Goal: Task Accomplishment & Management: Use online tool/utility

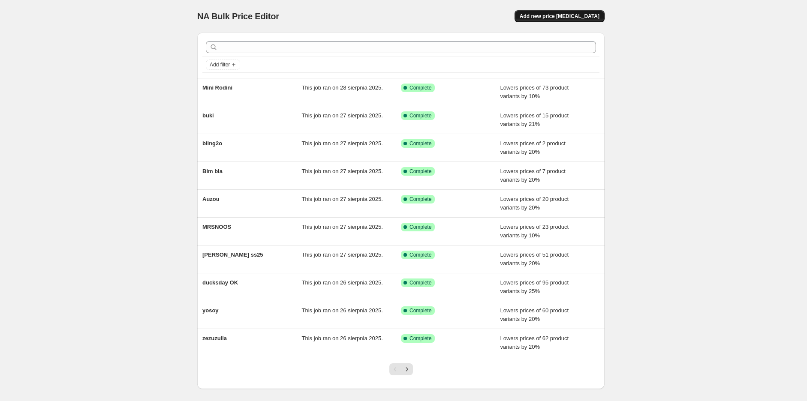
click at [571, 17] on span "Add new price [MEDICAL_DATA]" at bounding box center [560, 16] width 80 height 7
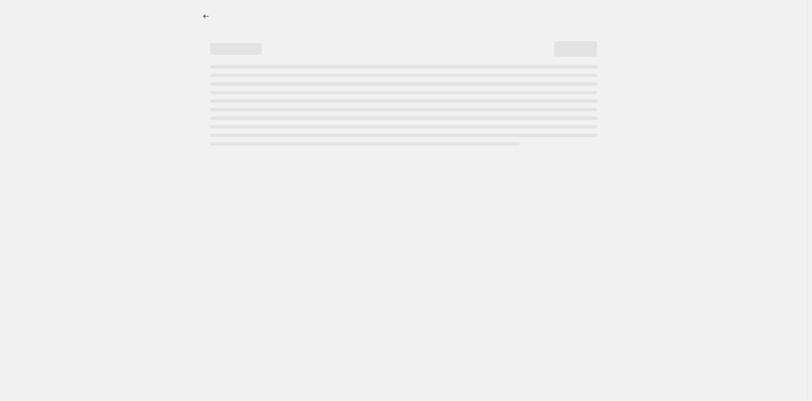
select select "percentage"
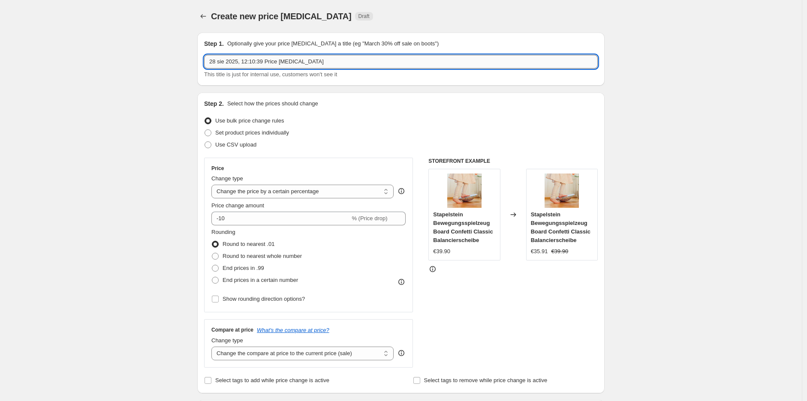
click at [270, 63] on input "28 sie 2025, 12:10:39 Price [MEDICAL_DATA]" at bounding box center [401, 62] width 394 height 14
drag, startPoint x: 274, startPoint y: 63, endPoint x: 247, endPoint y: 65, distance: 27.1
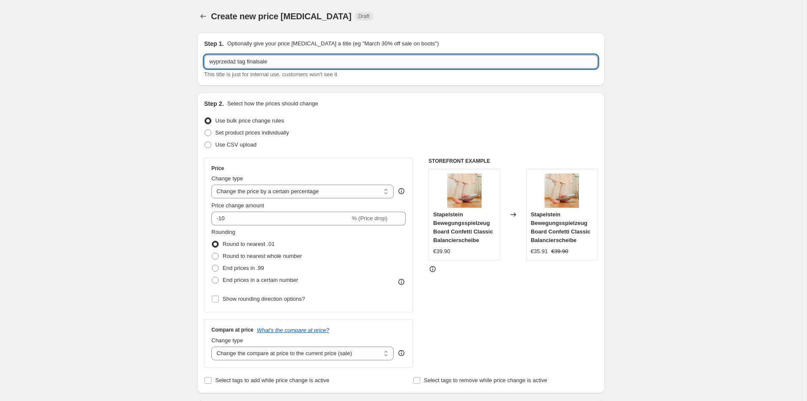
click at [247, 65] on input "wyprzedaż tag finalsale" at bounding box center [401, 62] width 394 height 14
click at [262, 57] on input "wyprzedaż tag finalsale" at bounding box center [401, 62] width 394 height 14
drag, startPoint x: 279, startPoint y: 62, endPoint x: 249, endPoint y: 61, distance: 30.0
click at [249, 61] on input "wyprzedaż tag finalsale" at bounding box center [401, 62] width 394 height 14
type input "wyprzedaż tag finalsale"
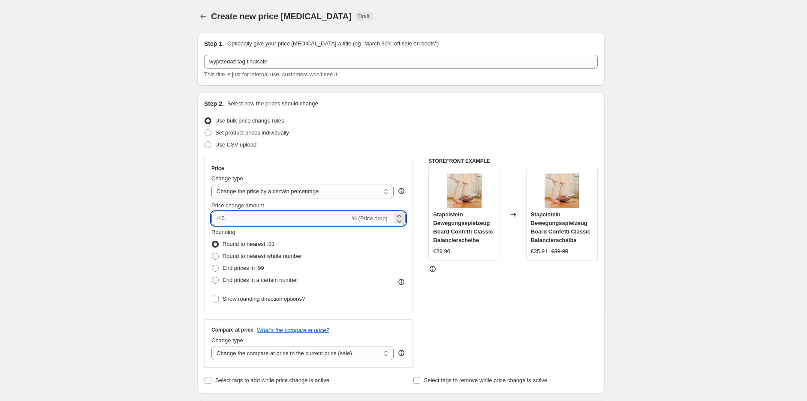
click at [222, 217] on input "-10" at bounding box center [280, 219] width 139 height 14
type input "-20"
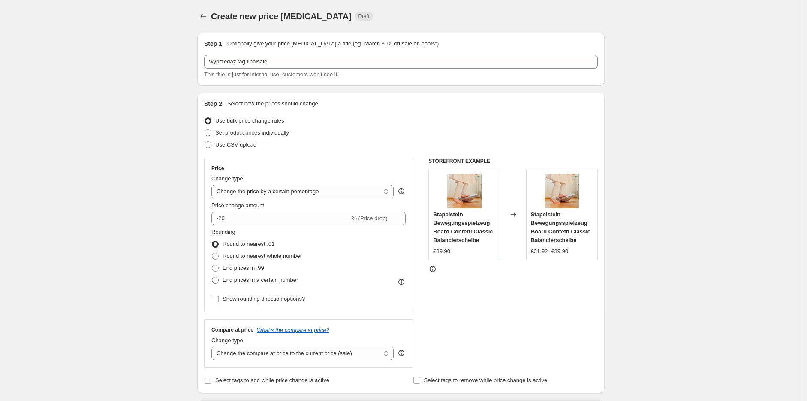
click at [218, 281] on span at bounding box center [215, 280] width 7 height 7
click at [212, 277] on input "End prices in a certain number" at bounding box center [212, 277] width 0 height 0
radio input "true"
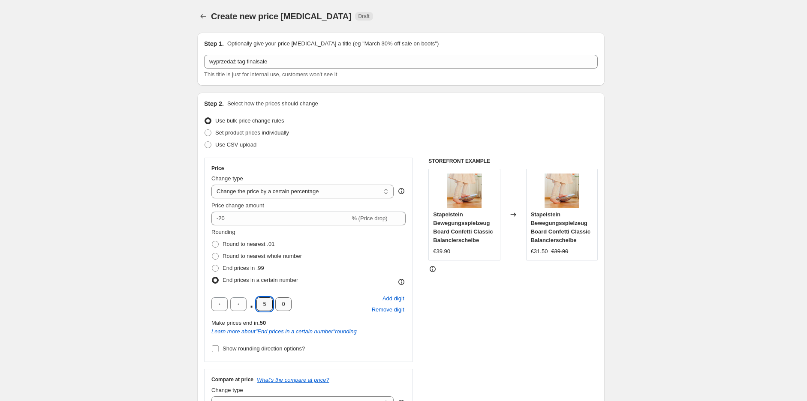
drag, startPoint x: 275, startPoint y: 306, endPoint x: 280, endPoint y: 307, distance: 5.2
click at [280, 307] on div ". 5 0" at bounding box center [251, 305] width 80 height 14
type input "9"
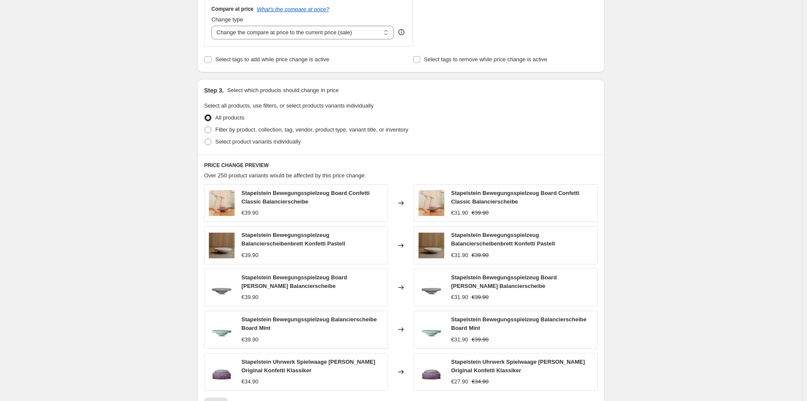
scroll to position [429, 0]
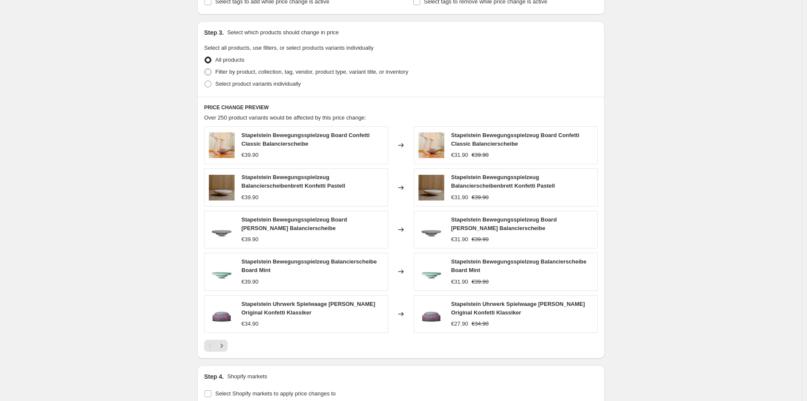
click at [208, 74] on span at bounding box center [208, 72] width 7 height 7
click at [205, 69] on input "Filter by product, collection, tag, vendor, product type, variant title, or inv…" at bounding box center [205, 69] width 0 height 0
radio input "true"
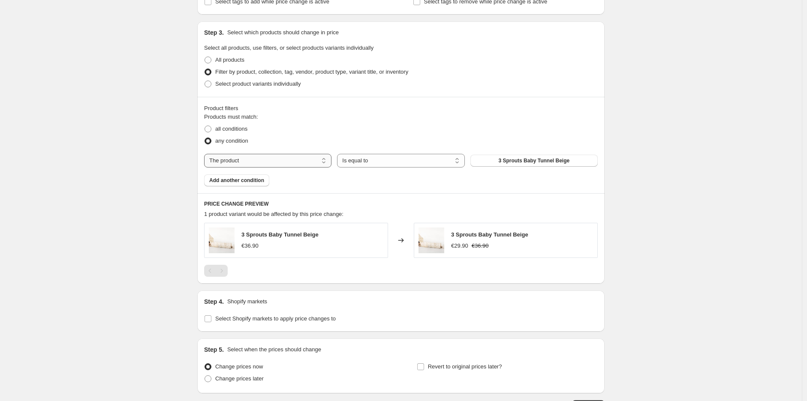
click at [286, 161] on select "The product The product's collection The product's tag The product's vendor The…" at bounding box center [267, 161] width 127 height 14
select select "tag"
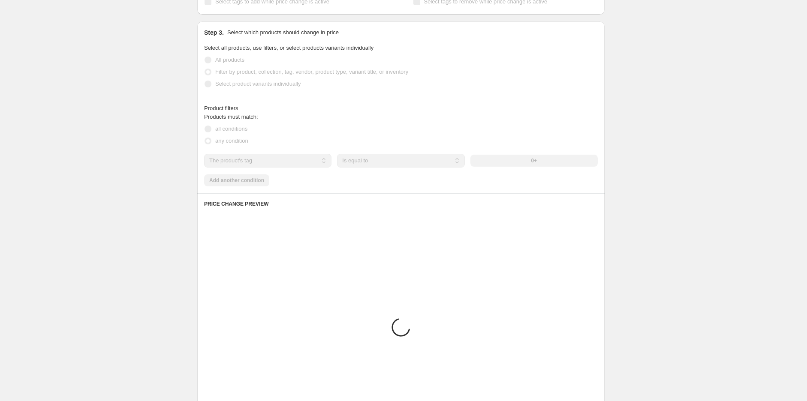
click at [538, 160] on div "0+" at bounding box center [533, 161] width 127 height 12
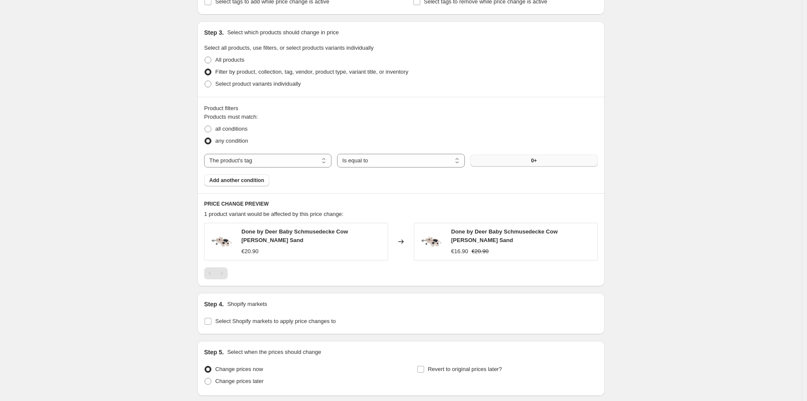
click at [531, 164] on button "0+" at bounding box center [533, 161] width 127 height 12
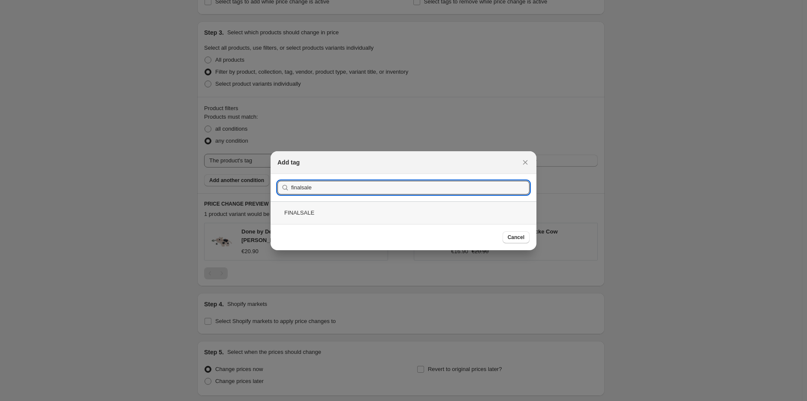
type input "finalsale"
click at [315, 208] on div "FINALSALE" at bounding box center [404, 213] width 266 height 23
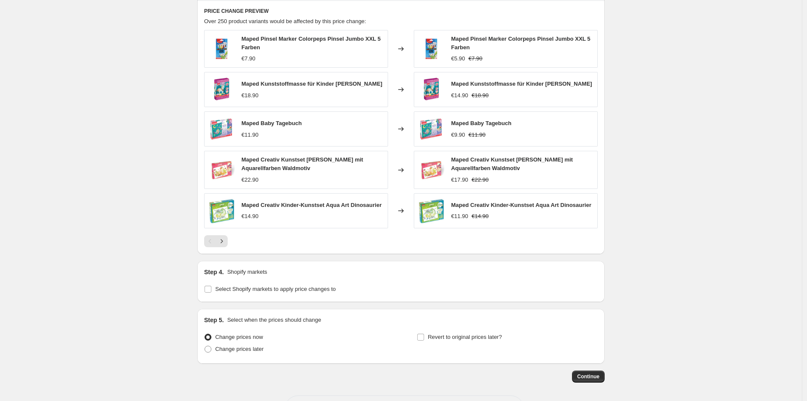
scroll to position [657, 0]
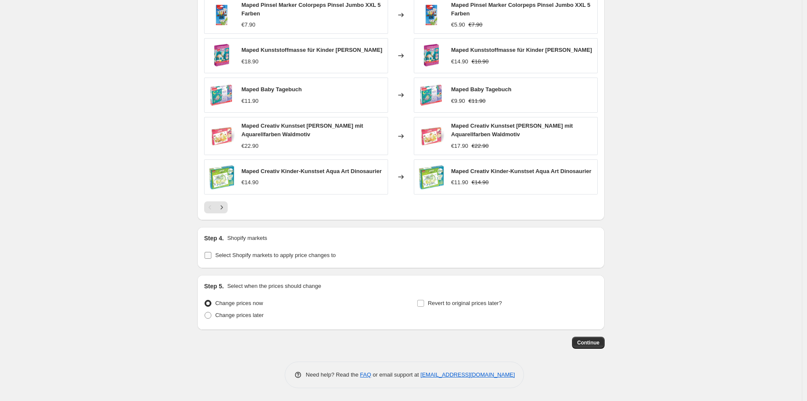
click at [211, 258] on input "Select Shopify markets to apply price changes to" at bounding box center [208, 255] width 7 height 7
checkbox input "true"
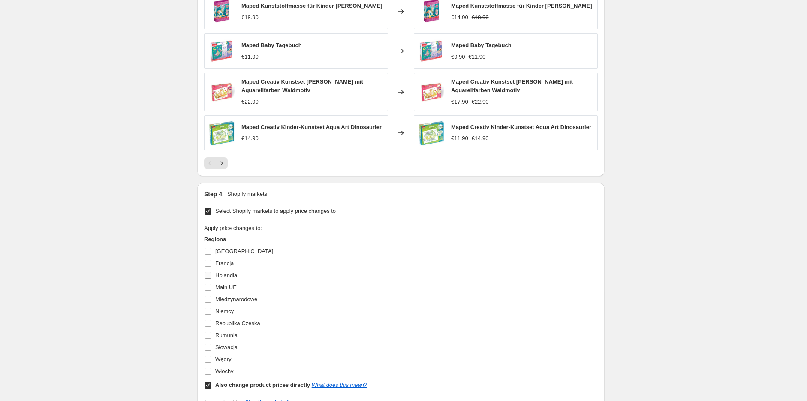
scroll to position [752, 0]
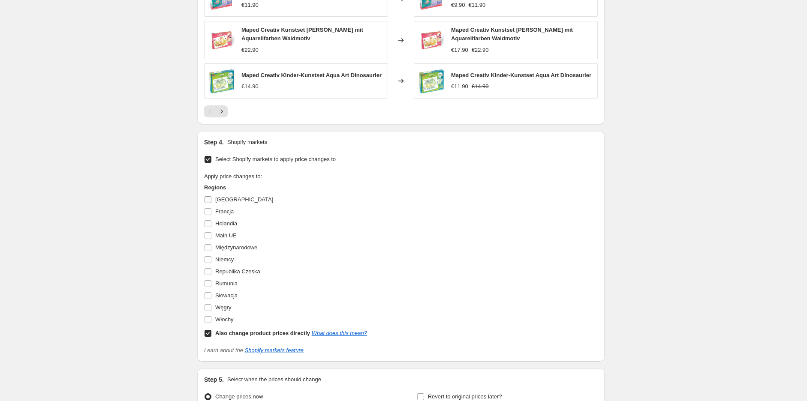
click at [211, 200] on input "[GEOGRAPHIC_DATA]" at bounding box center [208, 199] width 7 height 7
checkbox input "true"
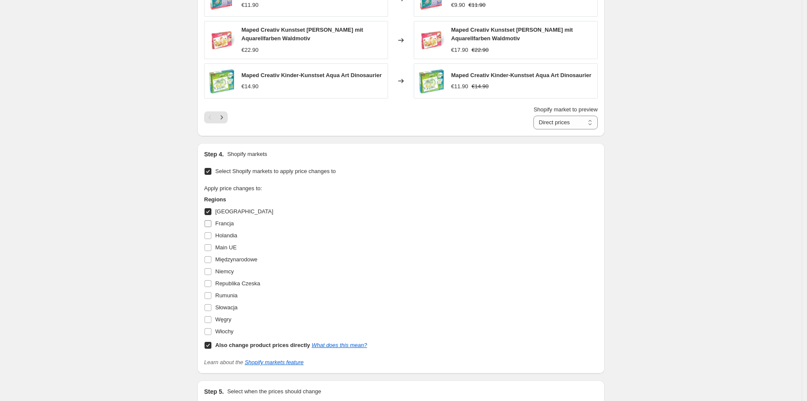
click at [211, 225] on input "Francja" at bounding box center [208, 223] width 7 height 7
checkbox input "true"
click at [210, 236] on input "Holandia" at bounding box center [208, 235] width 7 height 7
checkbox input "true"
click at [211, 273] on input "Niemcy" at bounding box center [208, 271] width 7 height 7
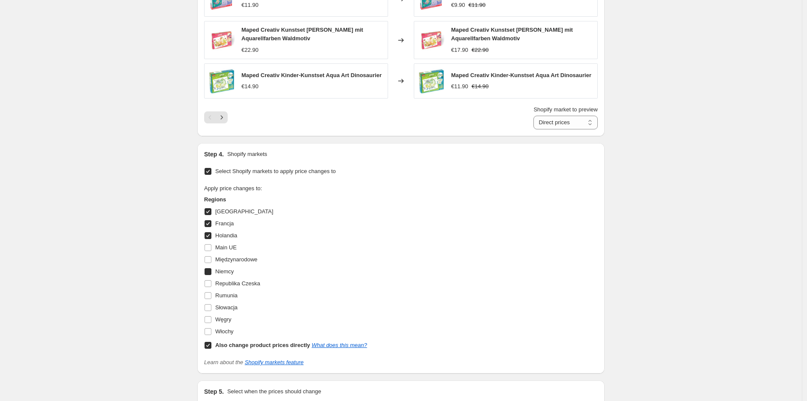
checkbox input "true"
click at [210, 335] on input "Włochy" at bounding box center [208, 332] width 7 height 7
checkbox input "true"
click at [208, 310] on input "Słowacja" at bounding box center [208, 308] width 7 height 7
checkbox input "true"
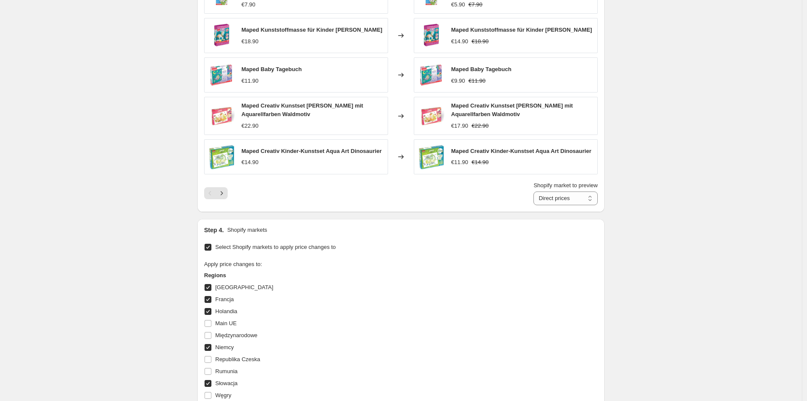
scroll to position [811, 0]
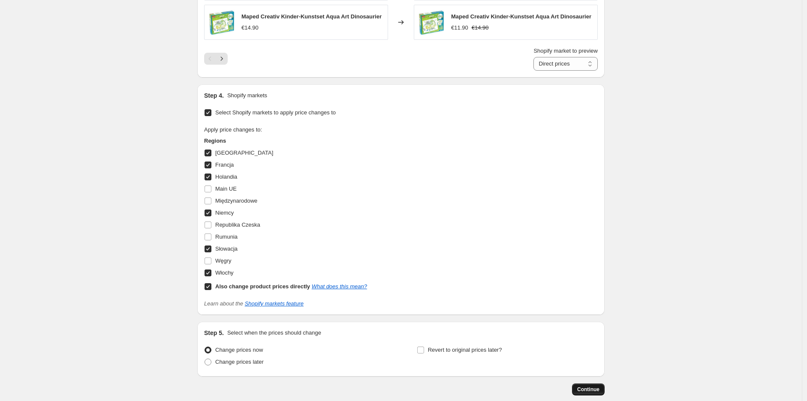
click at [592, 389] on span "Continue" at bounding box center [588, 389] width 22 height 7
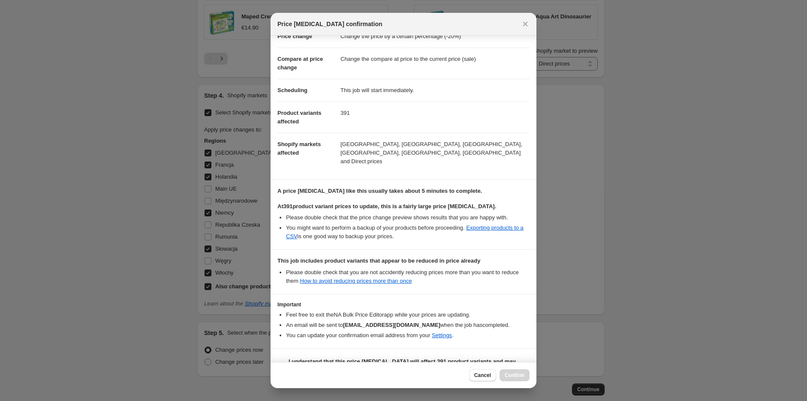
scroll to position [38, 0]
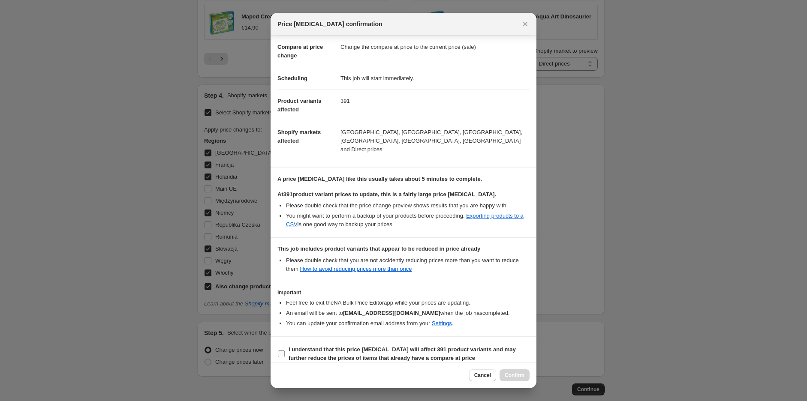
click at [282, 351] on input "I understand that this price change job will affect 391 product variants and ma…" at bounding box center [281, 354] width 7 height 7
checkbox input "true"
click at [514, 377] on span "Confirm" at bounding box center [515, 375] width 20 height 7
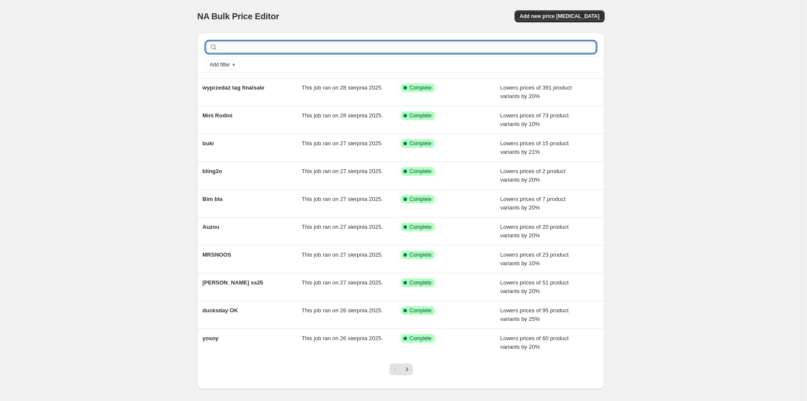
click at [245, 45] on input "text" at bounding box center [408, 47] width 377 height 12
type input "frigg"
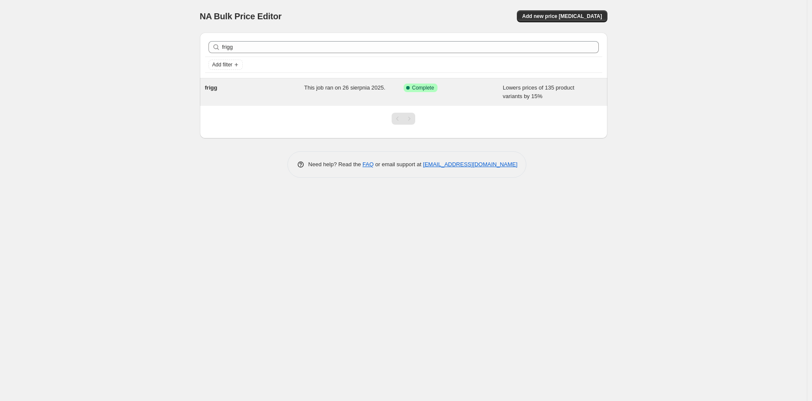
click at [320, 89] on span "This job ran on 26 sierpnia 2025." at bounding box center [344, 87] width 81 height 6
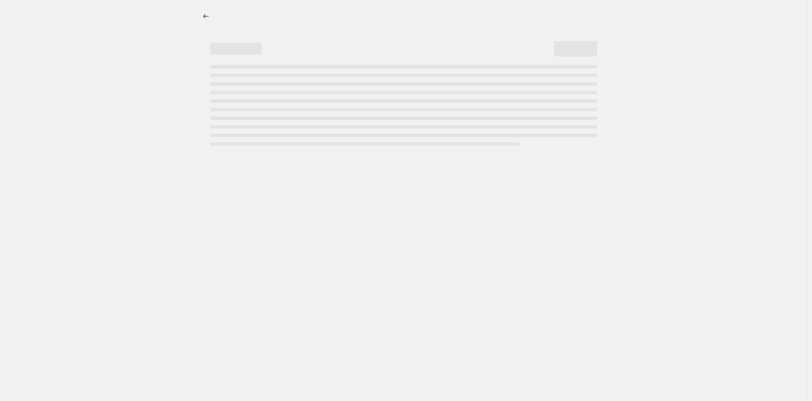
select select "percentage"
select select "vendor"
select select "product_status"
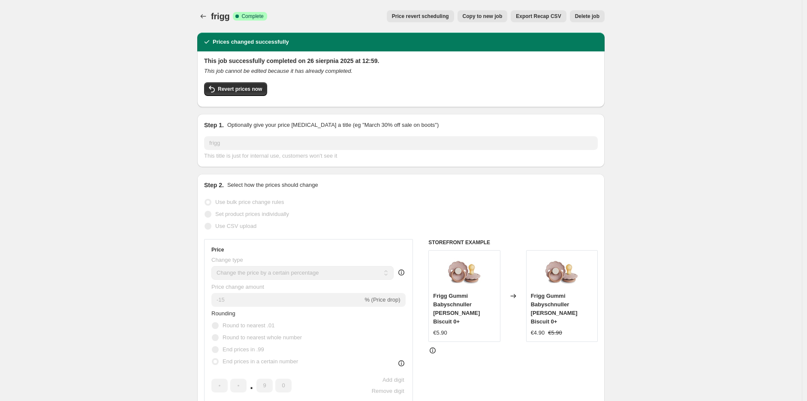
drag, startPoint x: 442, startPoint y: 16, endPoint x: 527, endPoint y: 52, distance: 91.9
click at [265, 83] on button "Revert prices now" at bounding box center [235, 89] width 63 height 14
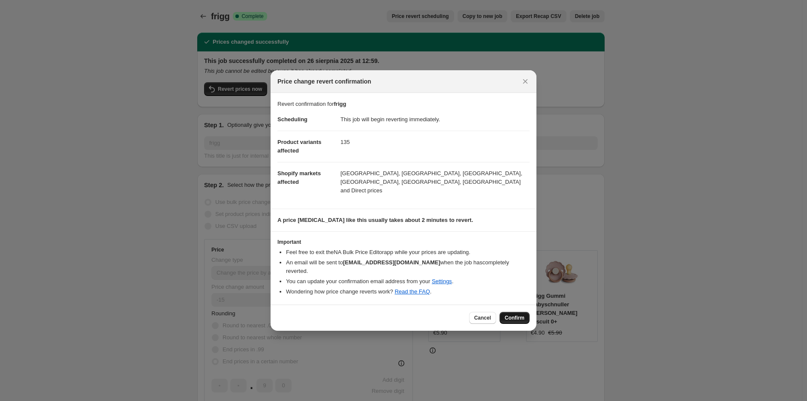
click at [509, 315] on span "Confirm" at bounding box center [515, 318] width 20 height 7
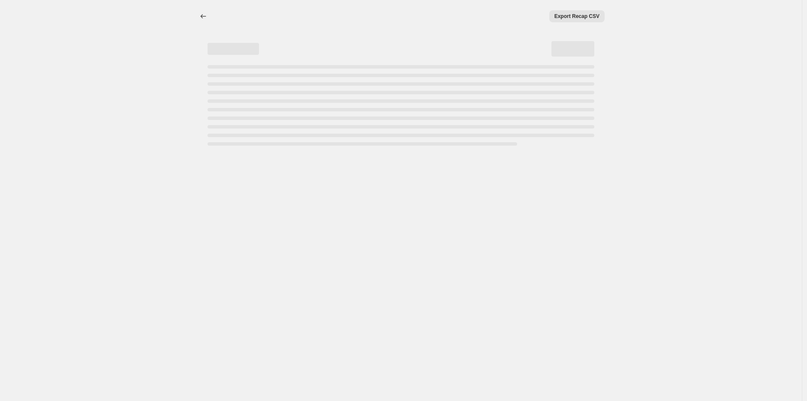
select select "percentage"
select select "vendor"
select select "product_status"
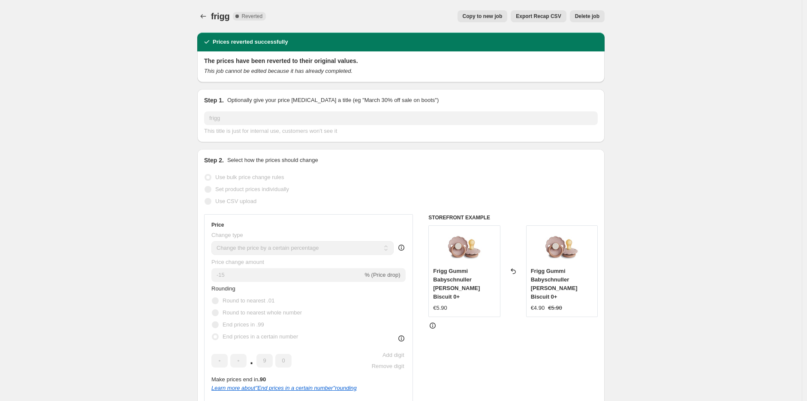
click at [495, 15] on span "Copy to new job" at bounding box center [483, 16] width 40 height 7
select select "percentage"
select select "vendor"
select select "product_status"
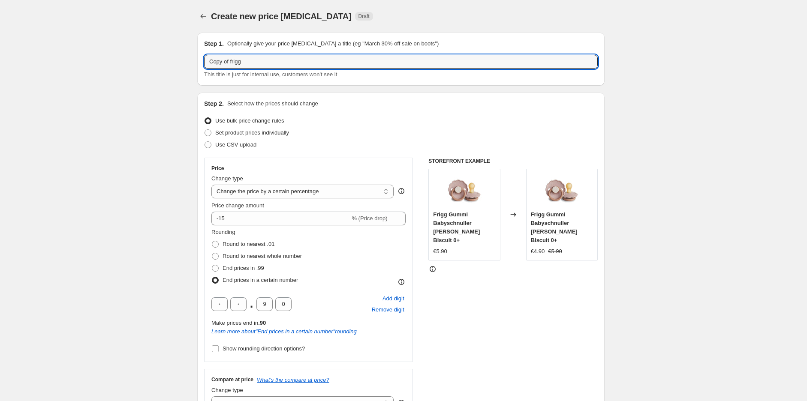
drag, startPoint x: 234, startPoint y: 63, endPoint x: 180, endPoint y: 61, distance: 54.1
click at [309, 59] on input "Frigg" at bounding box center [401, 62] width 394 height 14
type input "Frigg OK"
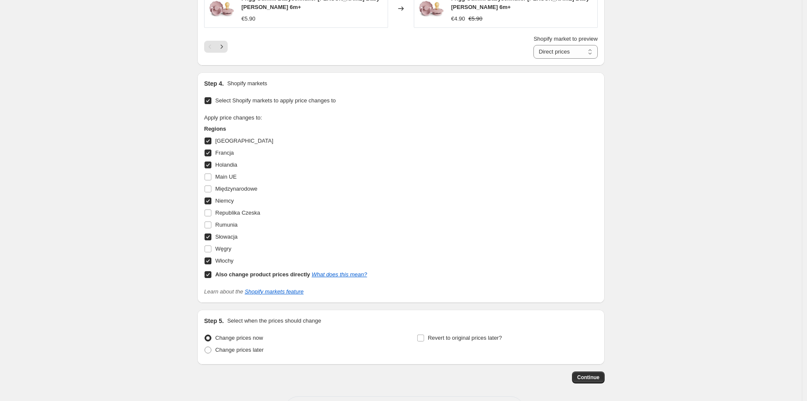
scroll to position [877, 0]
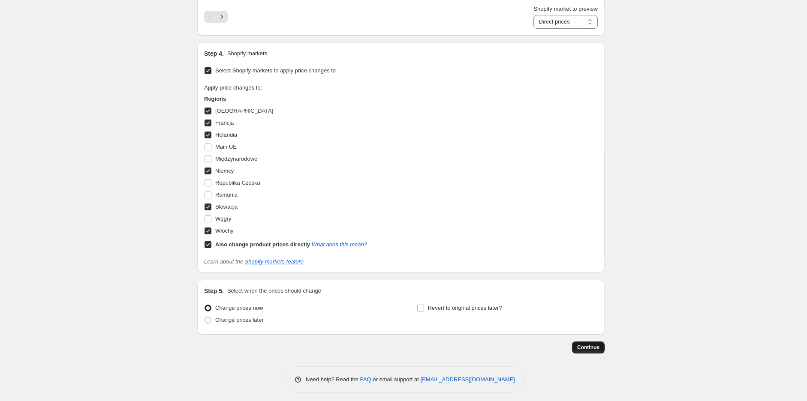
drag, startPoint x: 584, startPoint y: 336, endPoint x: 586, endPoint y: 340, distance: 5.0
click at [588, 344] on span "Continue" at bounding box center [588, 347] width 22 height 7
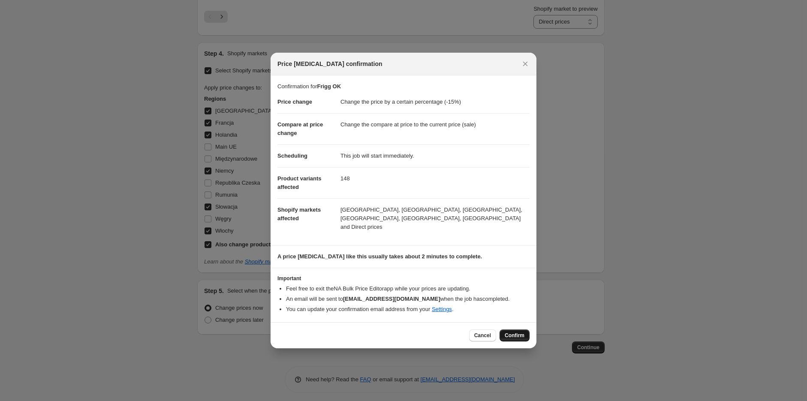
click at [515, 336] on button "Confirm" at bounding box center [515, 336] width 30 height 12
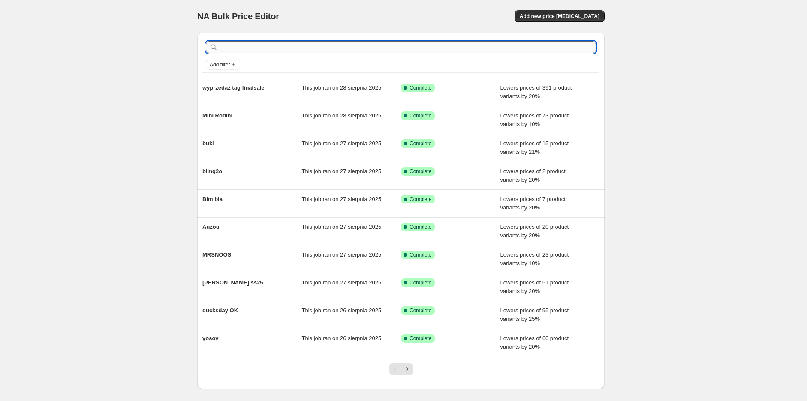
click at [314, 52] on input "text" at bounding box center [408, 47] width 377 height 12
type input "frigg"
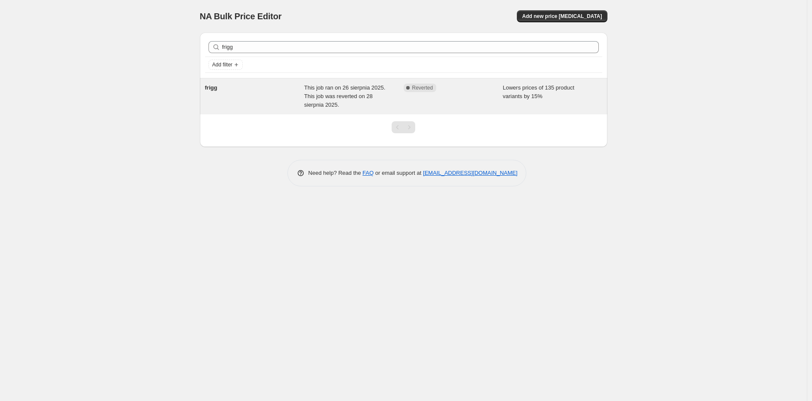
click at [249, 96] on div "frigg" at bounding box center [255, 97] width 100 height 26
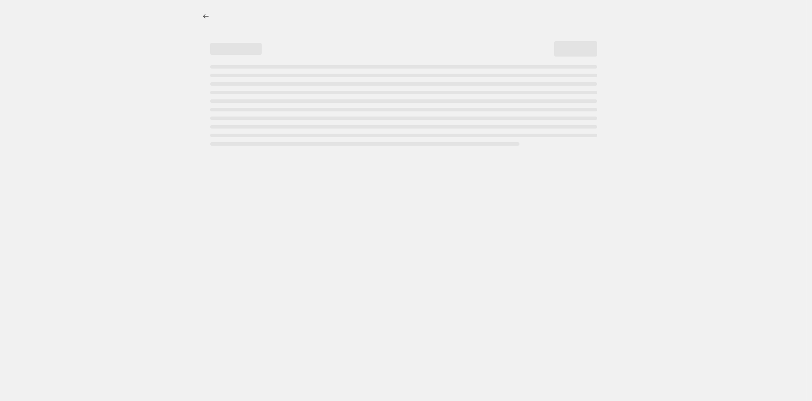
select select "percentage"
select select "vendor"
select select "product_status"
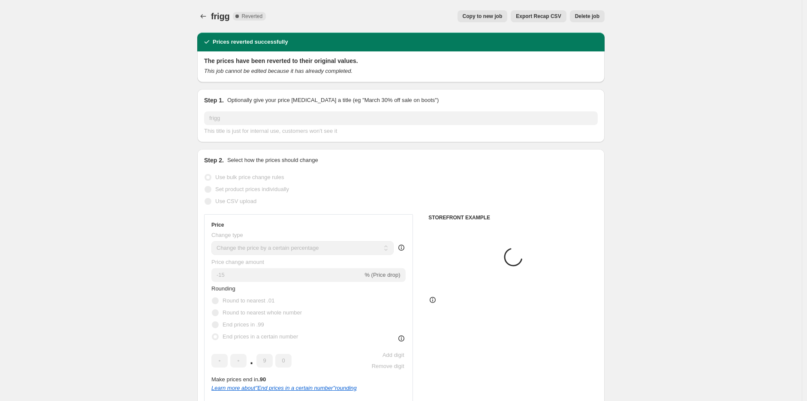
click at [589, 19] on span "Delete job" at bounding box center [587, 16] width 24 height 7
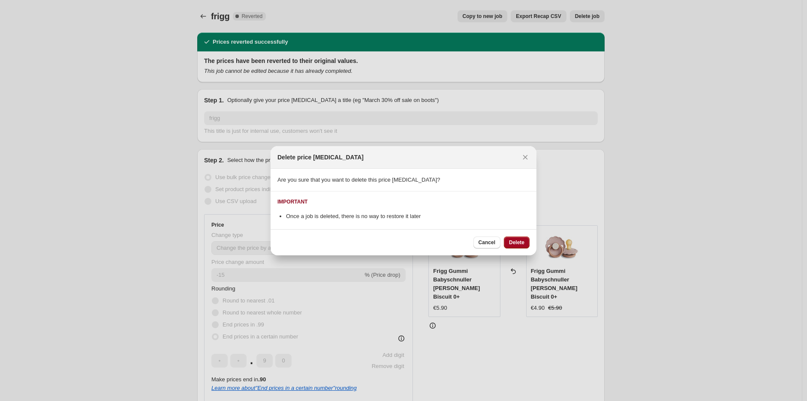
click at [516, 242] on span "Delete" at bounding box center [516, 242] width 15 height 7
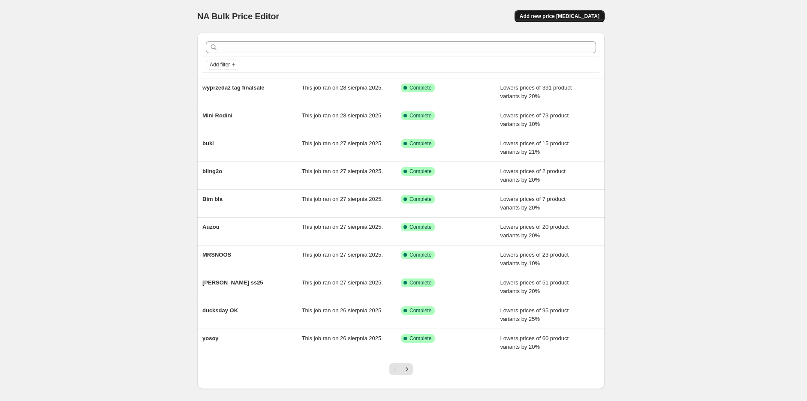
click at [575, 18] on span "Add new price [MEDICAL_DATA]" at bounding box center [560, 16] width 80 height 7
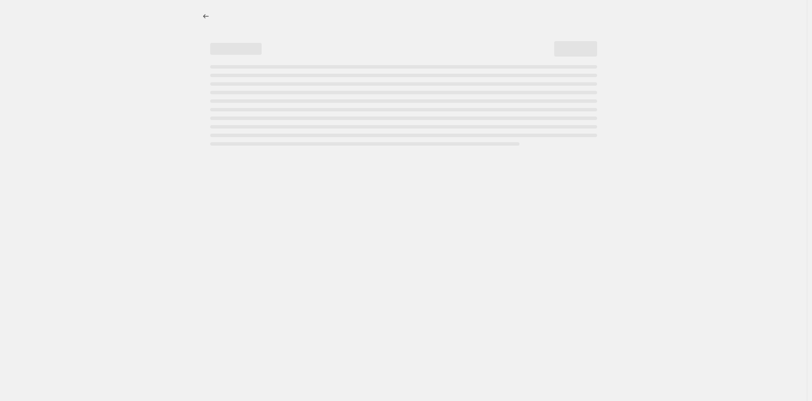
select select "percentage"
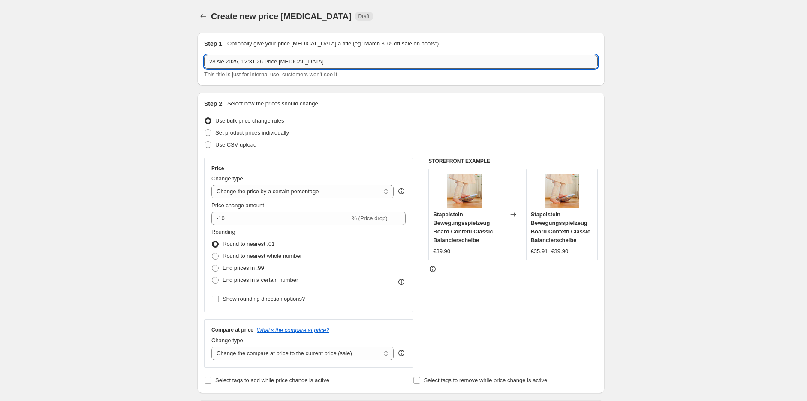
click at [287, 63] on input "28 sie 2025, 12:31:26 Price change job" at bounding box center [401, 62] width 394 height 14
type input "liewood + konges back to school"
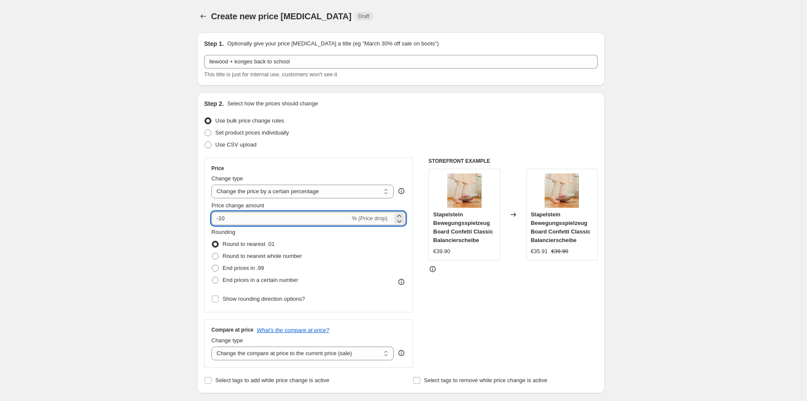
drag, startPoint x: 253, startPoint y: 218, endPoint x: 222, endPoint y: 220, distance: 31.4
click at [222, 220] on input "-10" at bounding box center [280, 219] width 139 height 14
type input "-15"
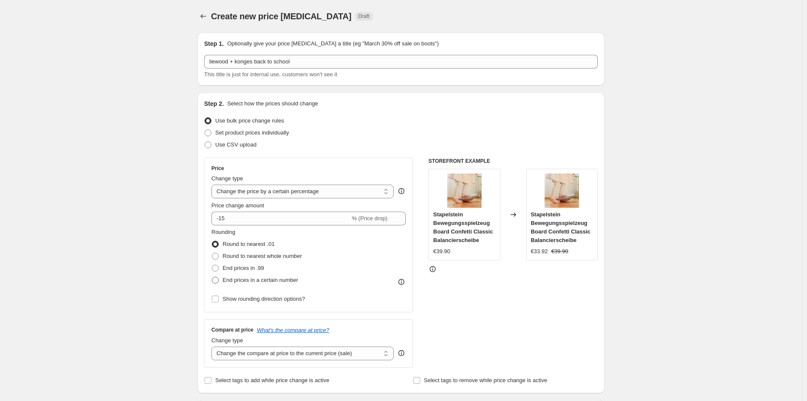
click at [219, 280] on span at bounding box center [215, 280] width 7 height 7
click at [212, 277] on input "End prices in a certain number" at bounding box center [212, 277] width 0 height 0
radio input "true"
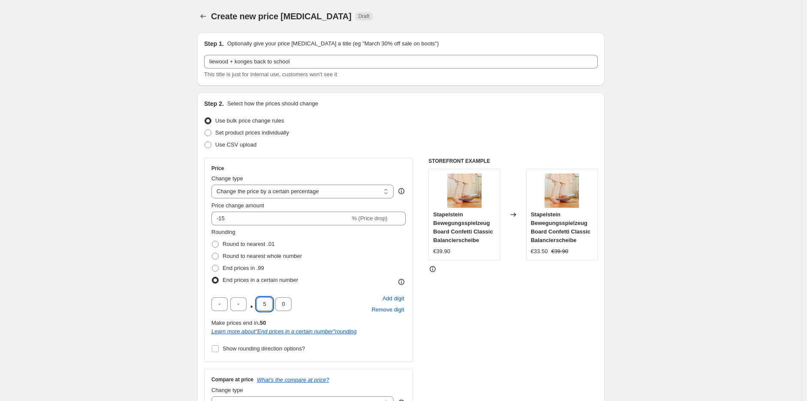
drag, startPoint x: 265, startPoint y: 307, endPoint x: 271, endPoint y: 306, distance: 6.1
click at [271, 306] on input "5" at bounding box center [264, 305] width 16 height 14
type input "9"
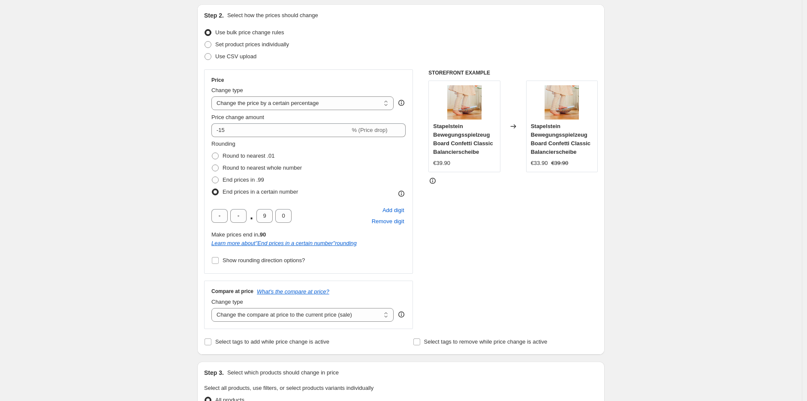
scroll to position [238, 0]
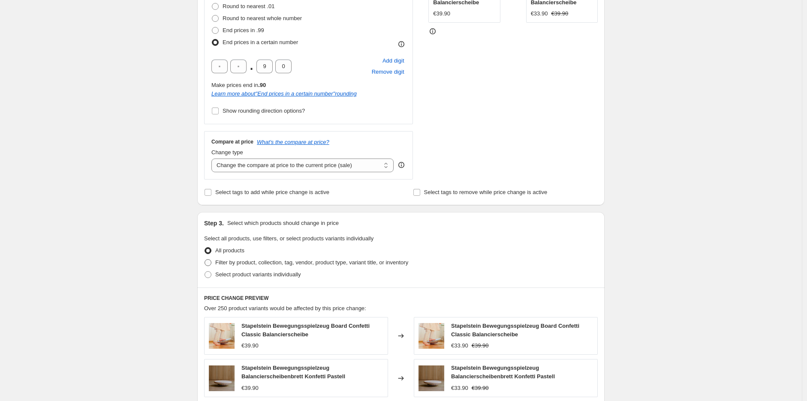
click at [207, 264] on span at bounding box center [208, 262] width 7 height 7
click at [205, 260] on input "Filter by product, collection, tag, vendor, product type, variant title, or inv…" at bounding box center [205, 259] width 0 height 0
radio input "true"
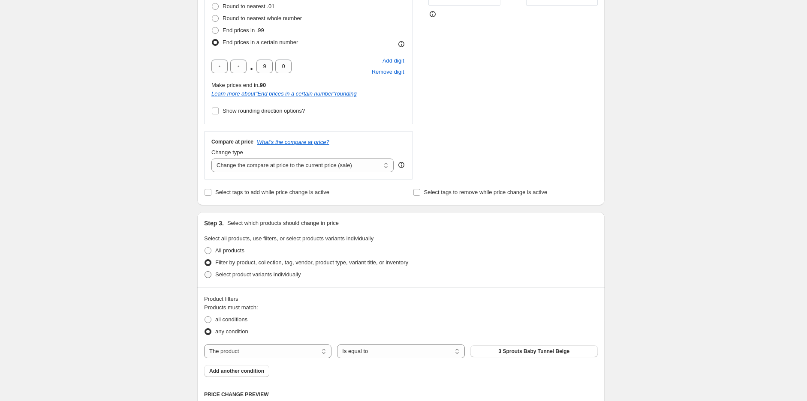
click at [208, 277] on span at bounding box center [208, 274] width 7 height 7
click at [205, 272] on input "Select product variants individually" at bounding box center [205, 271] width 0 height 0
radio input "true"
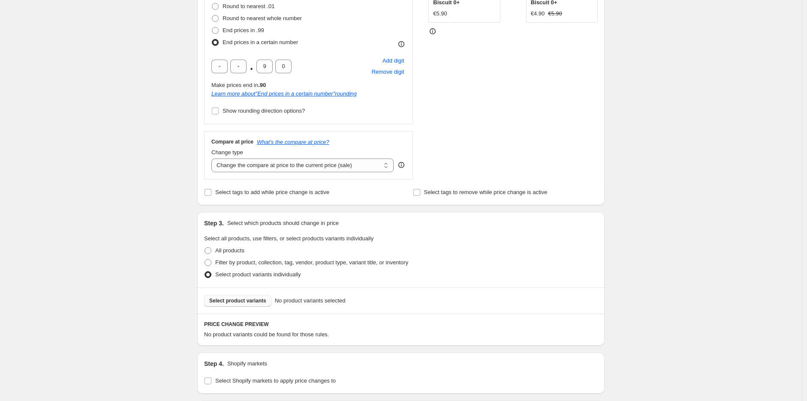
click at [244, 305] on span "Select product variants" at bounding box center [237, 301] width 57 height 7
select select "percentage"
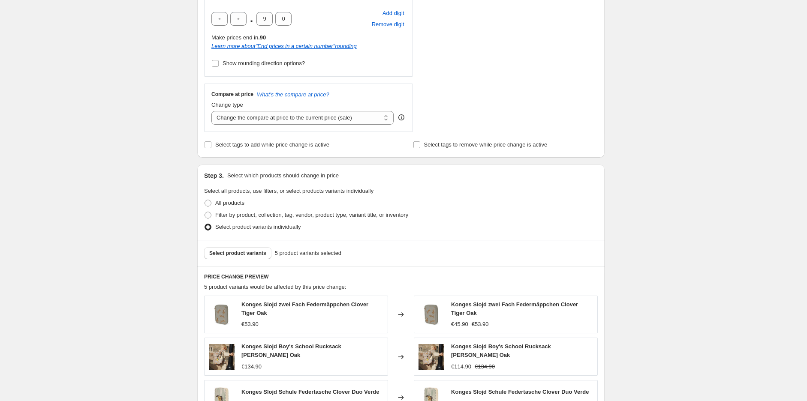
scroll to position [429, 0]
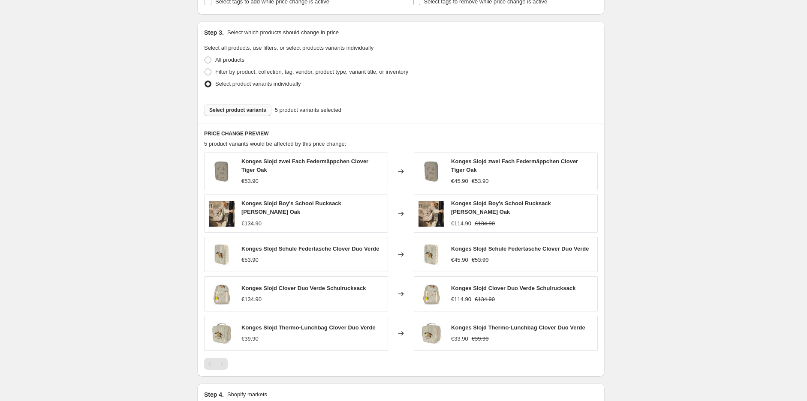
click at [241, 112] on span "Select product variants" at bounding box center [237, 110] width 57 height 7
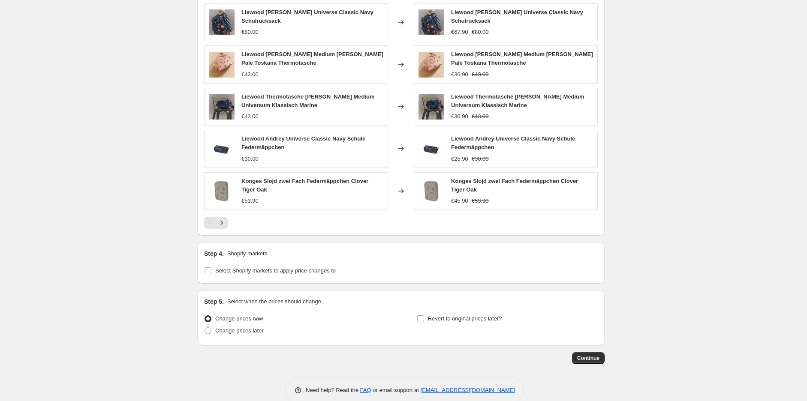
scroll to position [592, 0]
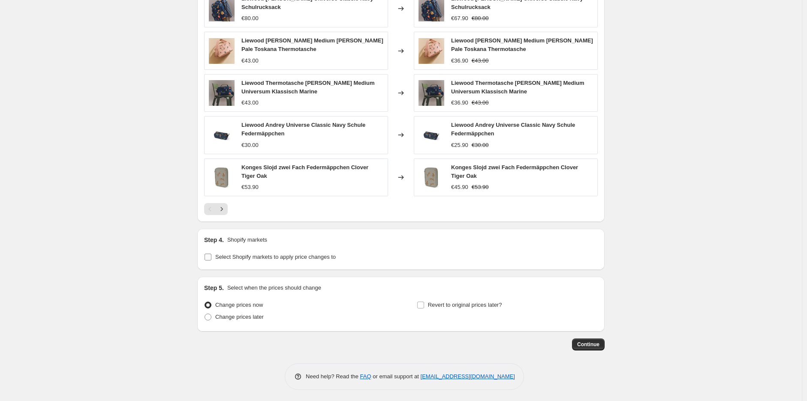
click at [209, 257] on input "Select Shopify markets to apply price changes to" at bounding box center [208, 257] width 7 height 7
checkbox input "true"
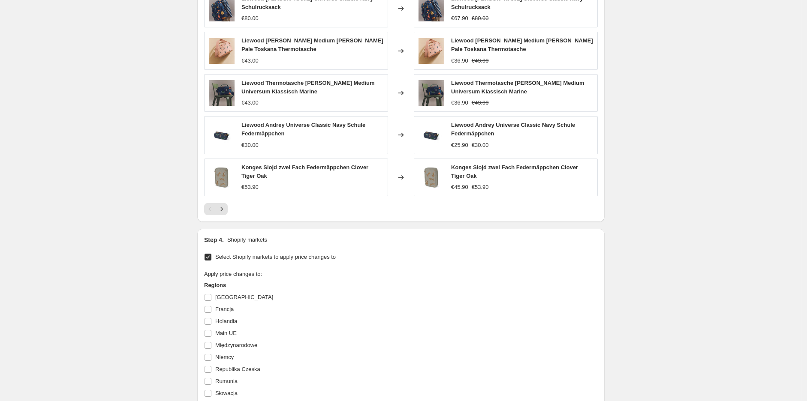
scroll to position [639, 0]
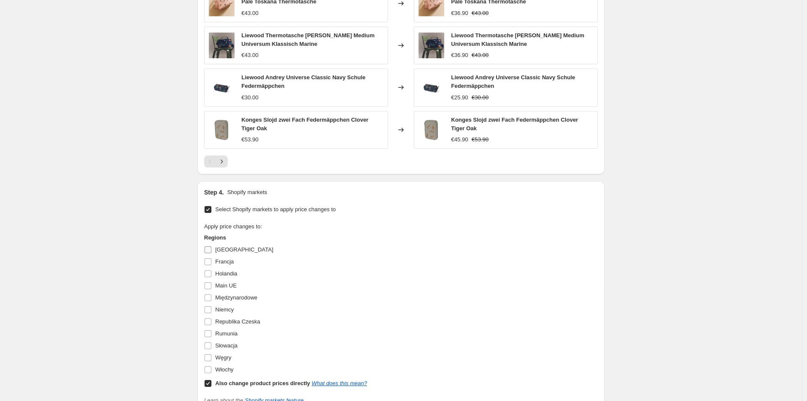
click at [208, 250] on input "[GEOGRAPHIC_DATA]" at bounding box center [208, 250] width 7 height 7
checkbox input "true"
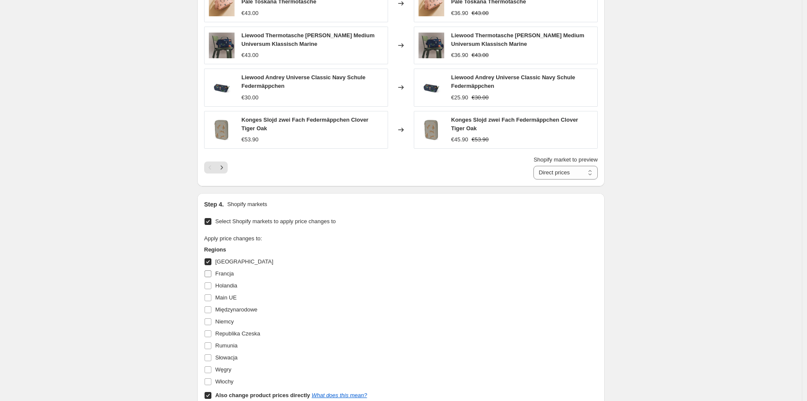
click at [210, 273] on input "Francja" at bounding box center [208, 274] width 7 height 7
checkbox input "true"
click at [209, 321] on input "Niemcy" at bounding box center [208, 322] width 7 height 7
checkbox input "true"
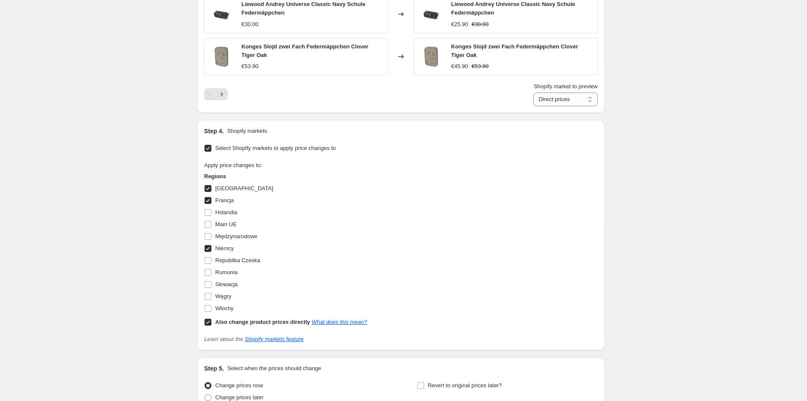
scroll to position [735, 0]
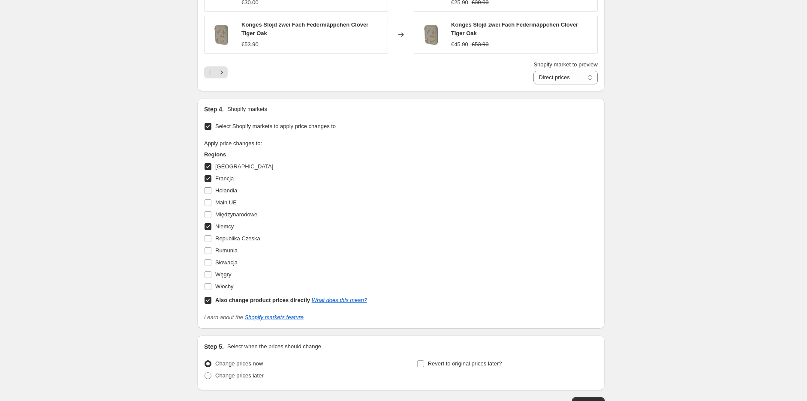
click at [209, 190] on input "Holandia" at bounding box center [208, 190] width 7 height 7
checkbox input "true"
click at [209, 287] on input "Włochy" at bounding box center [208, 286] width 7 height 7
checkbox input "true"
click at [211, 260] on input "Słowacja" at bounding box center [208, 262] width 7 height 7
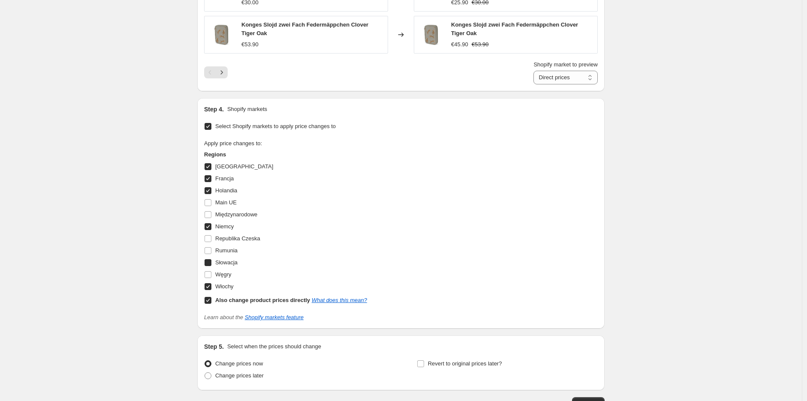
checkbox input "true"
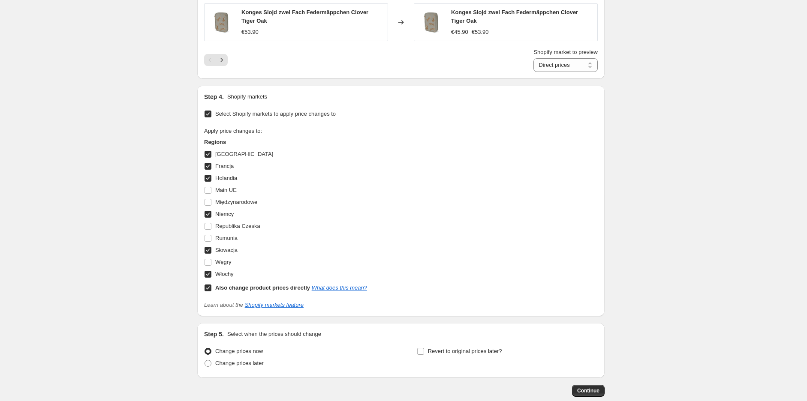
scroll to position [793, 0]
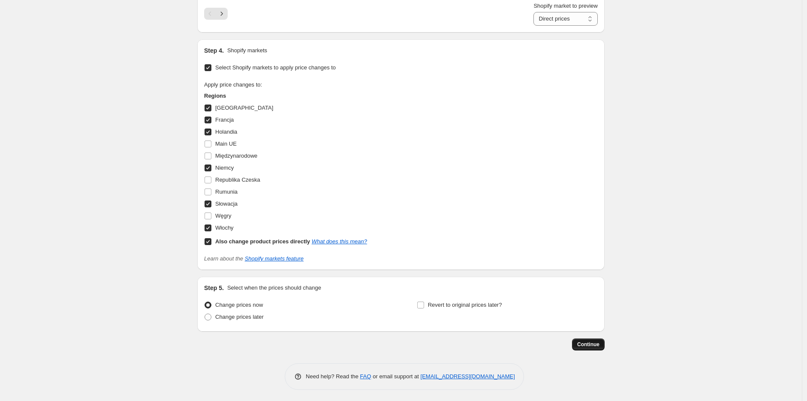
click at [588, 345] on span "Continue" at bounding box center [588, 344] width 22 height 7
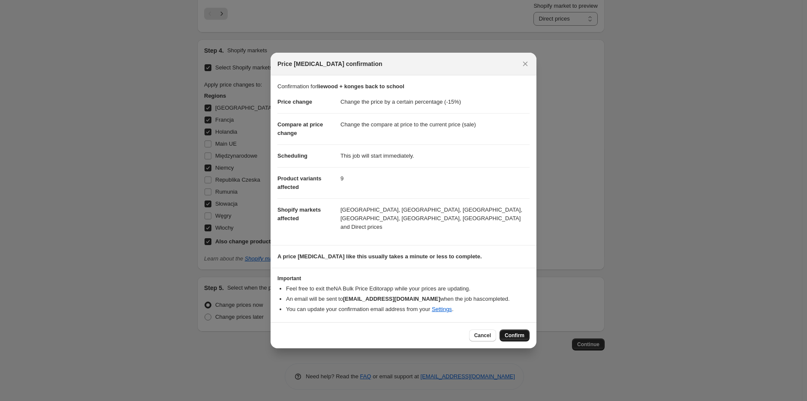
click at [507, 332] on span "Confirm" at bounding box center [515, 335] width 20 height 7
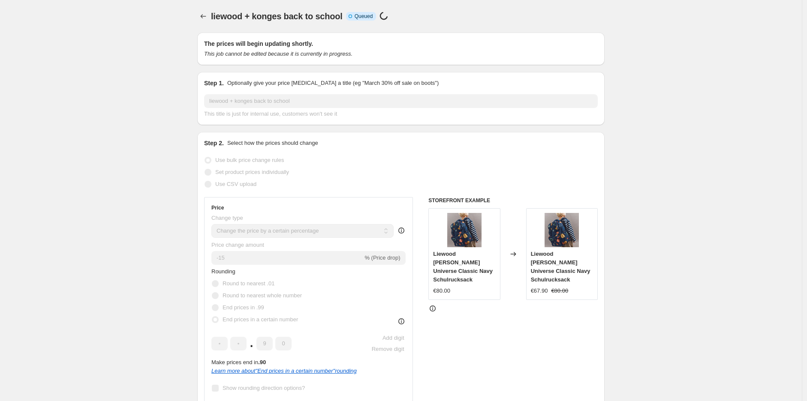
scroll to position [793, 0]
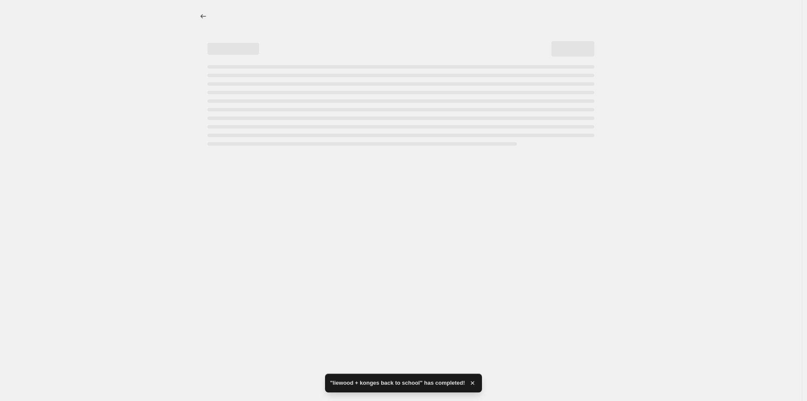
select select "percentage"
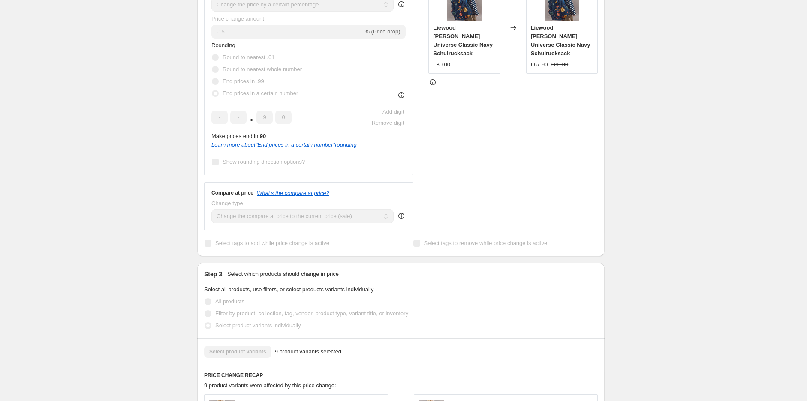
scroll to position [238, 0]
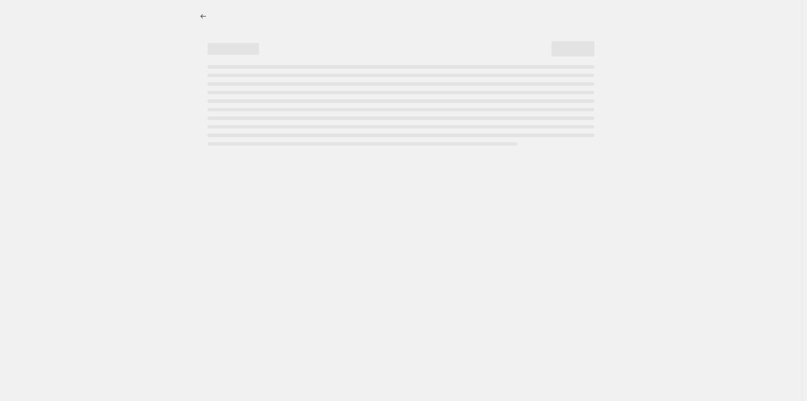
select select "percentage"
select select "vendor"
select select "product_status"
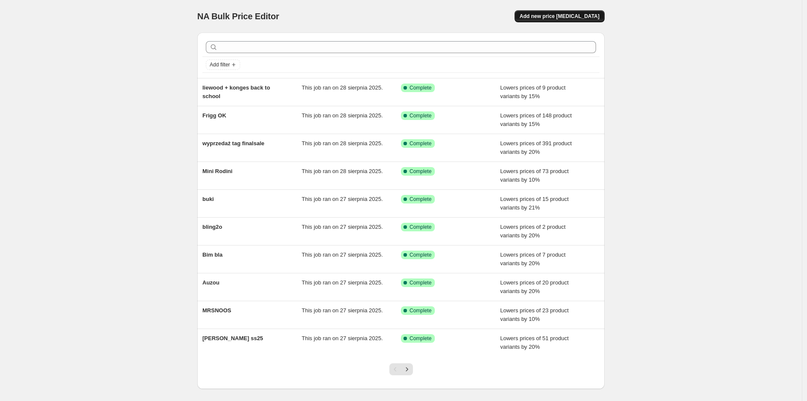
click at [600, 13] on span "Add new price [MEDICAL_DATA]" at bounding box center [560, 16] width 80 height 7
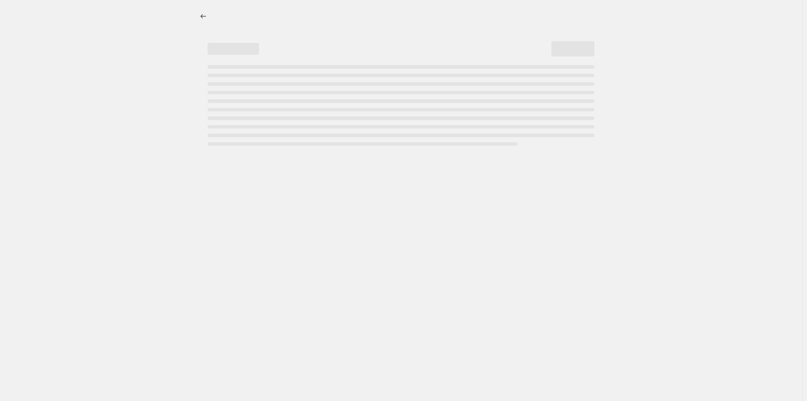
select select "percentage"
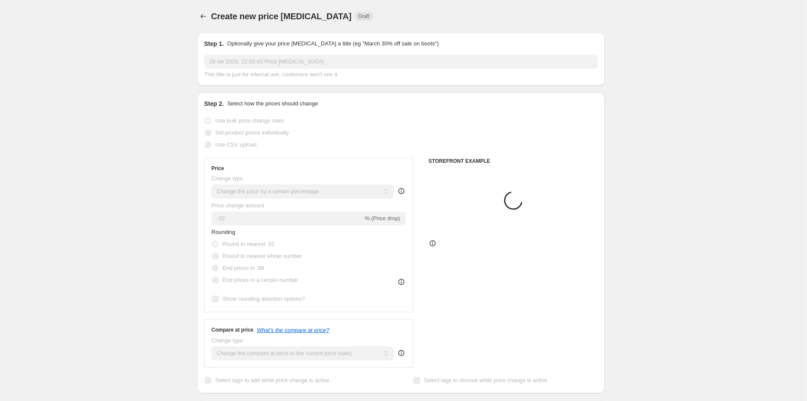
click at [267, 63] on input "28 sie 2025, 12:55:43 Price [MEDICAL_DATA]" at bounding box center [401, 62] width 394 height 14
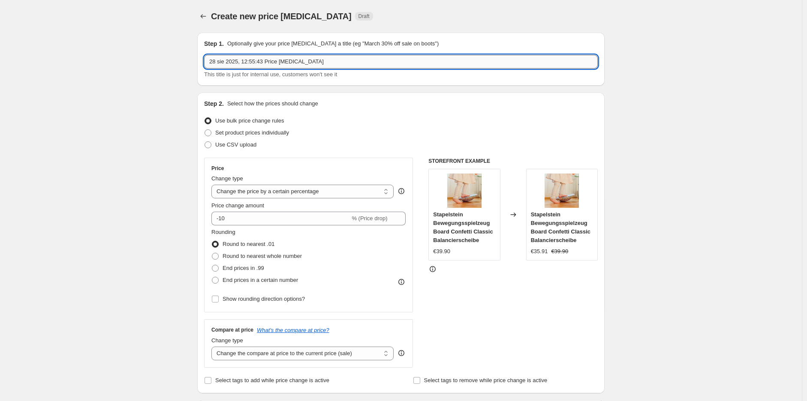
click at [281, 61] on input "28 sie 2025, 12:55:43 Price change job" at bounding box center [401, 62] width 394 height 14
paste input "wildride"
type input "wildride OK"
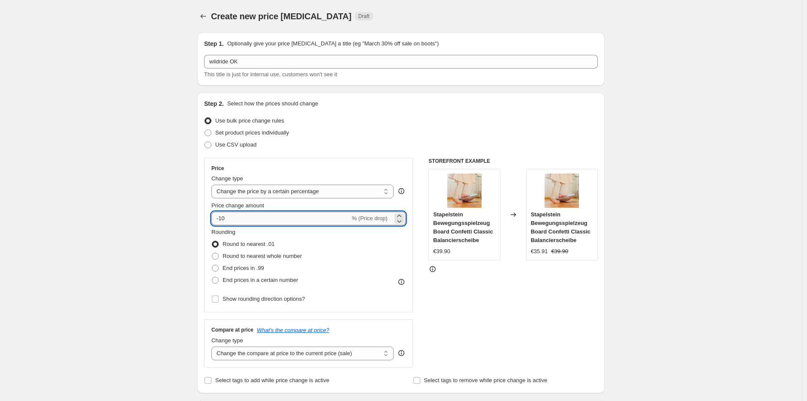
click at [242, 222] on input "-10" at bounding box center [280, 219] width 139 height 14
click at [219, 297] on input "Show rounding direction options?" at bounding box center [215, 299] width 7 height 7
checkbox input "true"
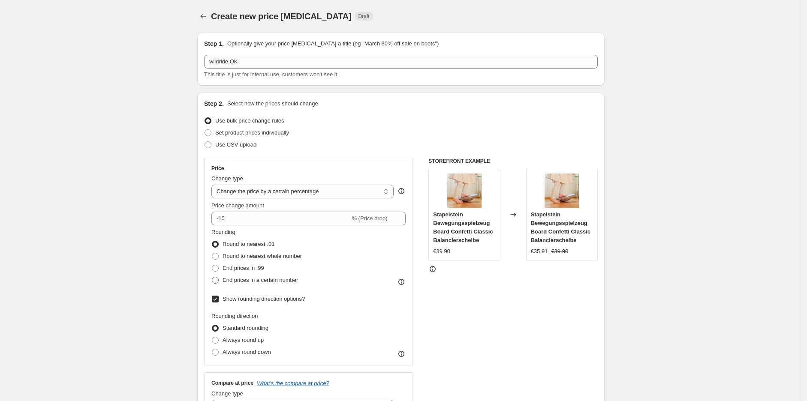
click at [219, 280] on span at bounding box center [215, 280] width 7 height 7
click at [212, 277] on input "End prices in a certain number" at bounding box center [212, 277] width 0 height 0
radio input "true"
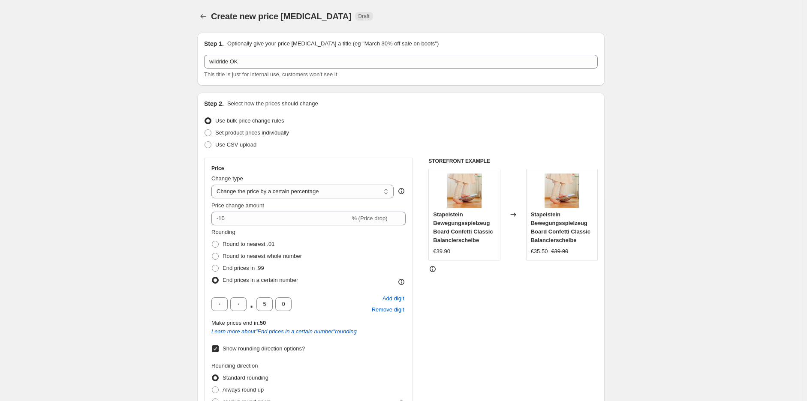
click at [217, 296] on div ". 5 0 Add digit Remove digit" at bounding box center [308, 304] width 194 height 22
drag, startPoint x: 268, startPoint y: 300, endPoint x: 264, endPoint y: 303, distance: 5.6
click at [264, 303] on input "5" at bounding box center [264, 305] width 16 height 14
type input "9"
click at [347, 279] on div "Rounding Round to nearest .01 Round to nearest whole number End prices in .99 E…" at bounding box center [308, 257] width 194 height 58
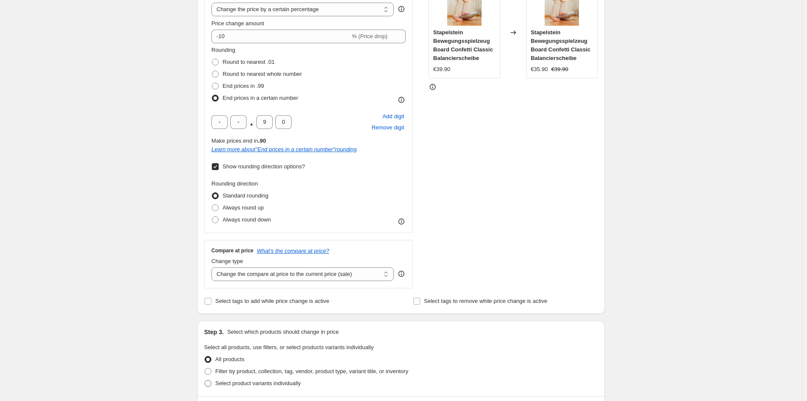
scroll to position [286, 0]
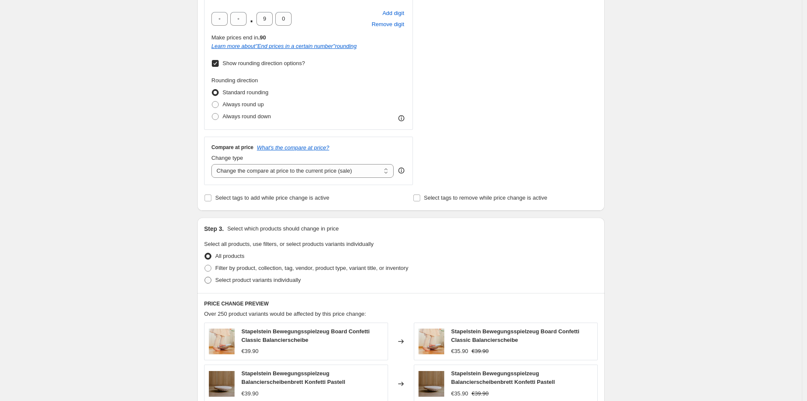
drag, startPoint x: 209, startPoint y: 270, endPoint x: 223, endPoint y: 275, distance: 14.9
click at [209, 268] on span at bounding box center [208, 268] width 7 height 7
click at [205, 265] on input "Filter by product, collection, tag, vendor, product type, variant title, or inv…" at bounding box center [205, 265] width 0 height 0
radio input "true"
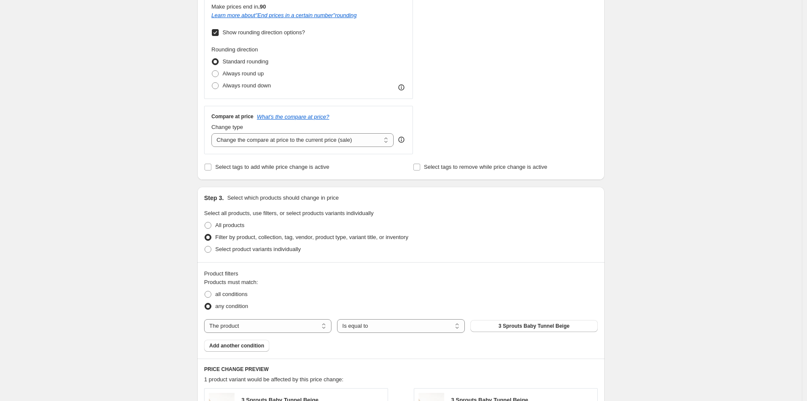
scroll to position [333, 0]
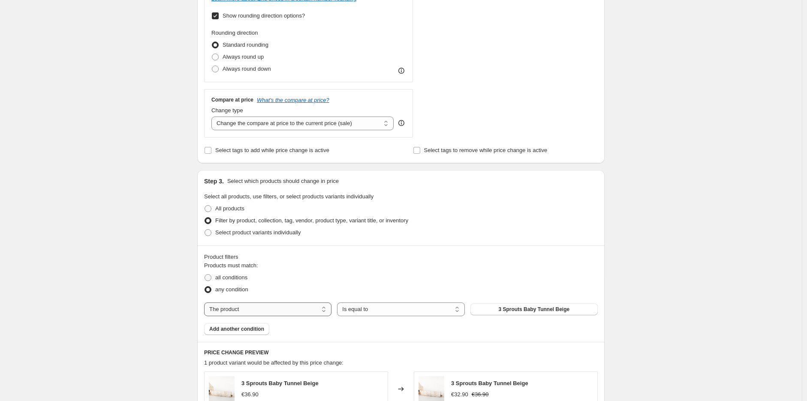
click at [286, 307] on select "The product The product's collection The product's tag The product's vendor The…" at bounding box center [267, 310] width 127 height 14
select select "vendor"
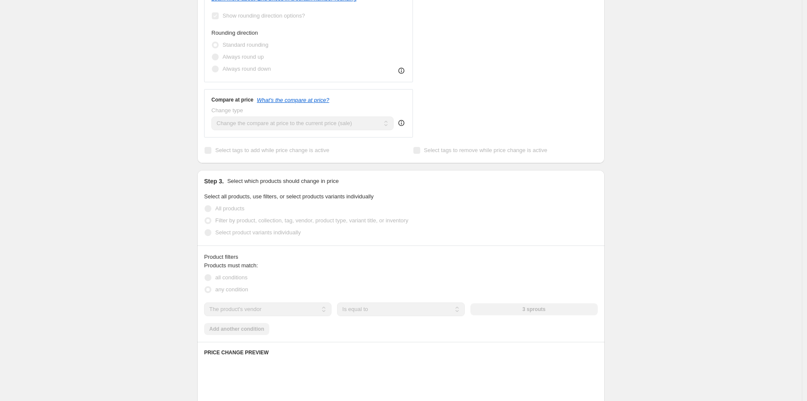
click at [538, 311] on div "3 sprouts" at bounding box center [533, 310] width 127 height 12
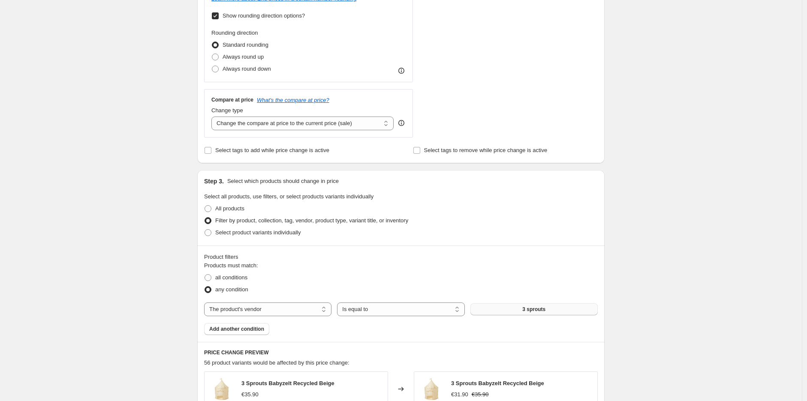
click at [554, 311] on button "3 sprouts" at bounding box center [533, 310] width 127 height 12
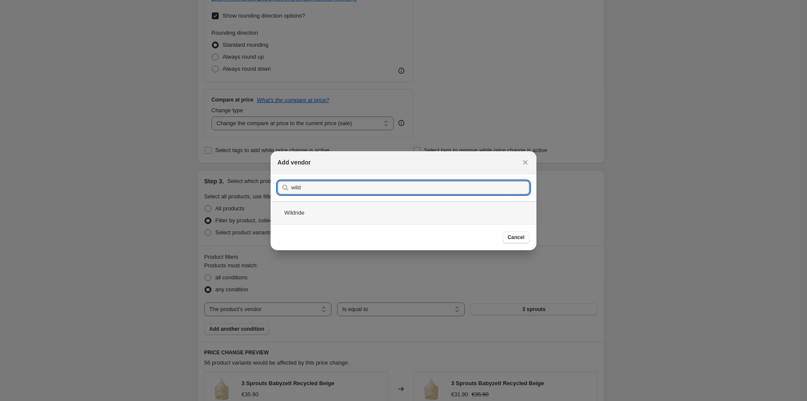
type input "wild"
click at [311, 211] on div "Wildride" at bounding box center [404, 213] width 266 height 23
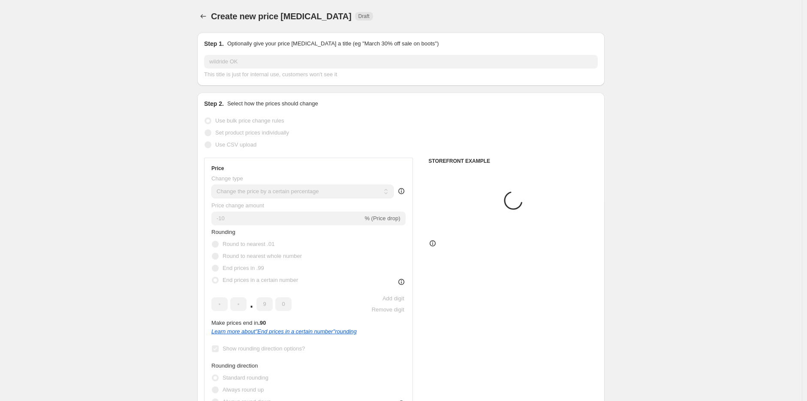
scroll to position [333, 0]
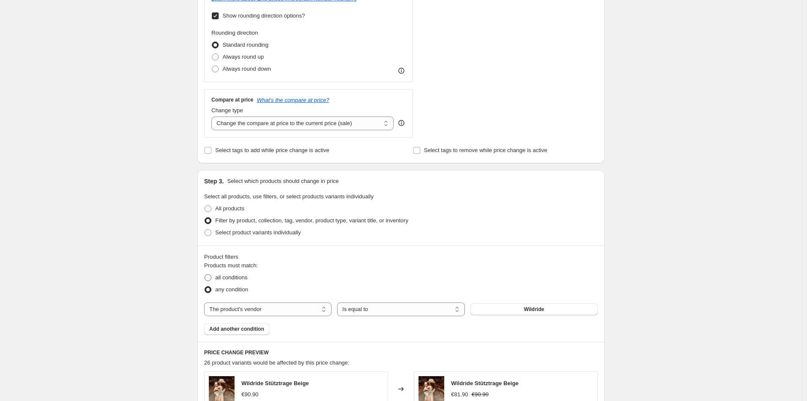
click at [210, 280] on span at bounding box center [208, 277] width 7 height 7
click at [205, 275] on input "all conditions" at bounding box center [205, 274] width 0 height 0
radio input "true"
click at [243, 334] on button "Add another condition" at bounding box center [236, 329] width 65 height 12
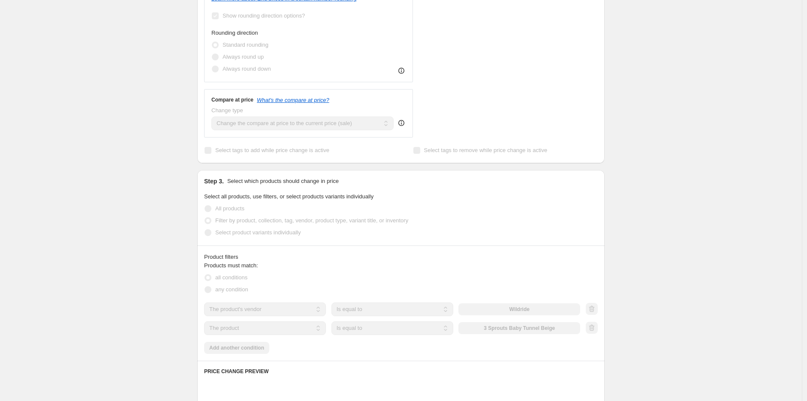
click at [280, 331] on select "The product The product's collection The product's tag The product's vendor The…" at bounding box center [265, 329] width 122 height 14
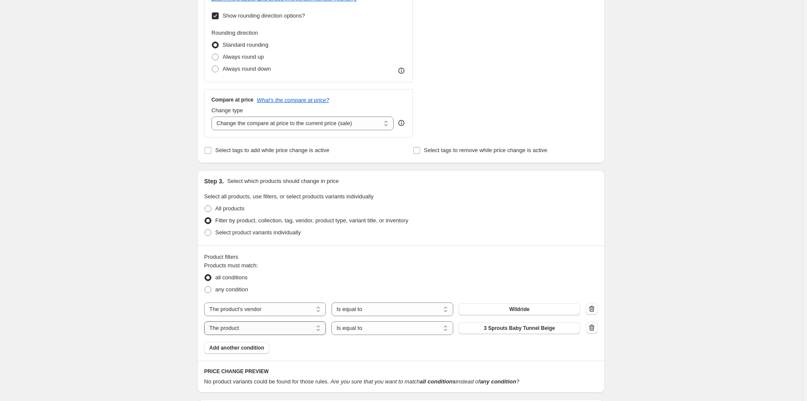
select select "product_status"
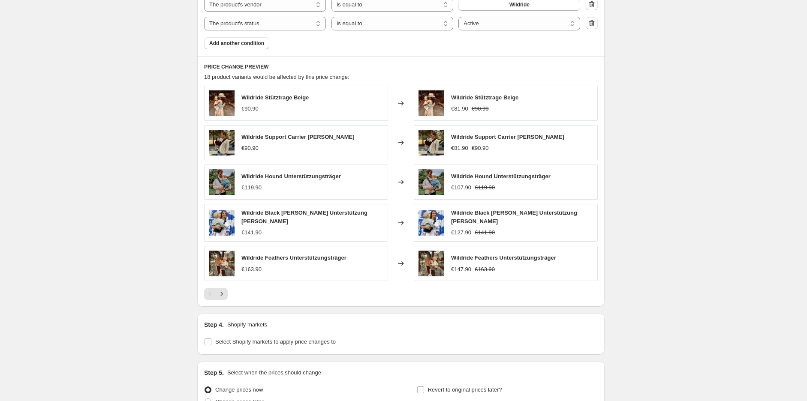
scroll to position [723, 0]
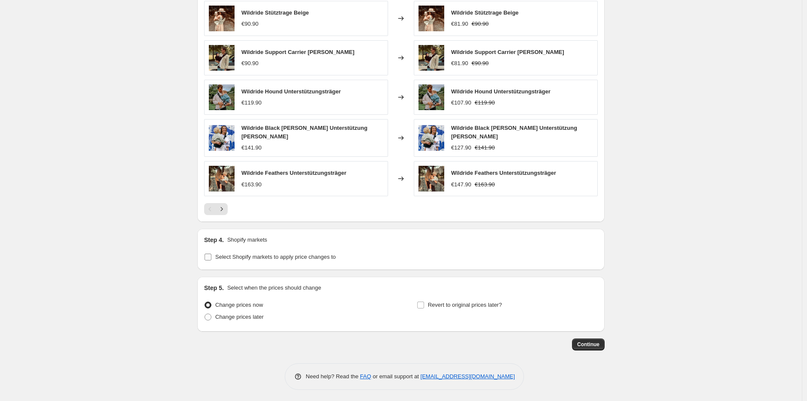
click at [206, 257] on span at bounding box center [208, 257] width 8 height 8
click at [206, 257] on input "Select Shopify markets to apply price changes to" at bounding box center [208, 257] width 7 height 7
checkbox input "true"
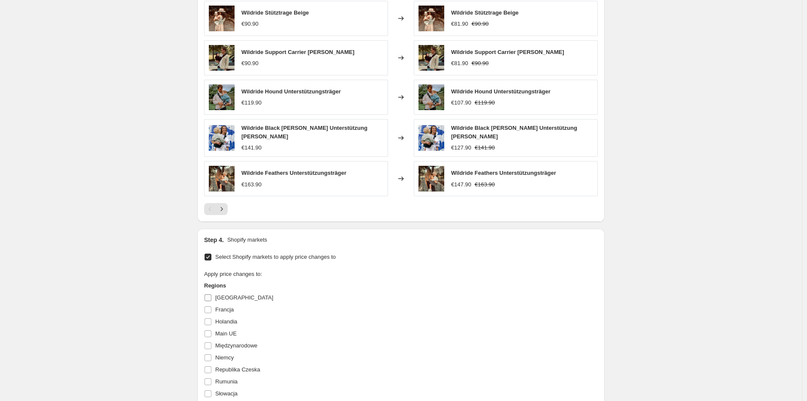
click at [208, 296] on input "[GEOGRAPHIC_DATA]" at bounding box center [208, 298] width 7 height 7
checkbox input "true"
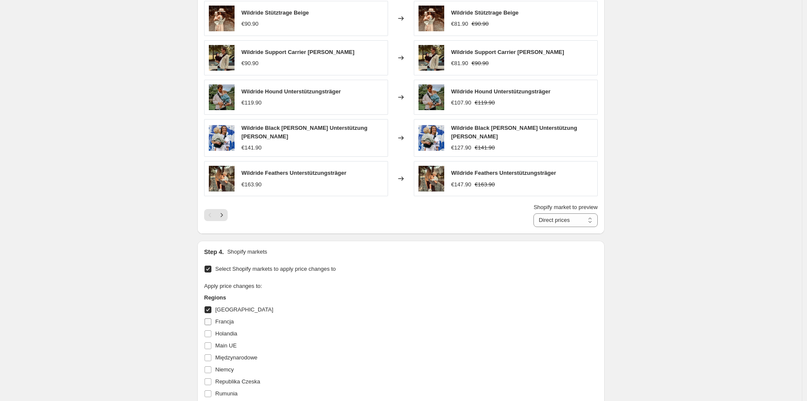
click at [211, 319] on input "Francja" at bounding box center [208, 322] width 7 height 7
checkbox input "true"
click at [211, 334] on input "Holandia" at bounding box center [208, 334] width 7 height 7
checkbox input "true"
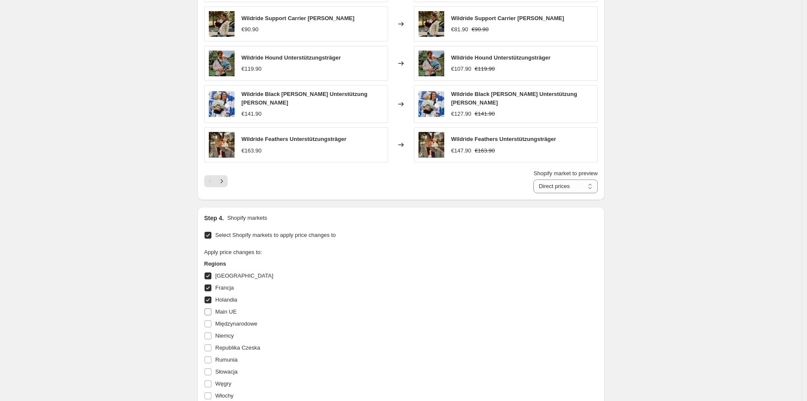
scroll to position [818, 0]
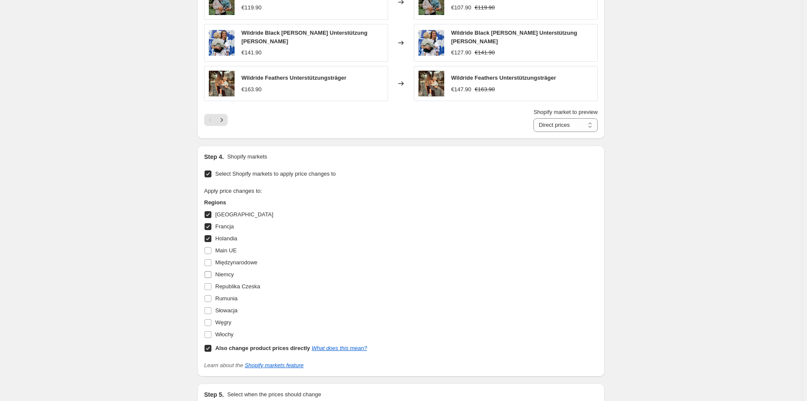
click at [208, 273] on input "Niemcy" at bounding box center [208, 274] width 7 height 7
checkbox input "true"
click at [211, 335] on input "Włochy" at bounding box center [208, 335] width 7 height 7
checkbox input "true"
click at [208, 308] on input "Słowacja" at bounding box center [208, 311] width 7 height 7
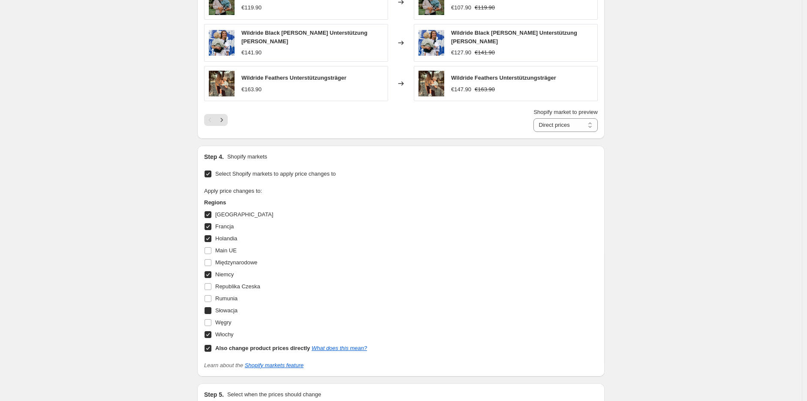
checkbox input "true"
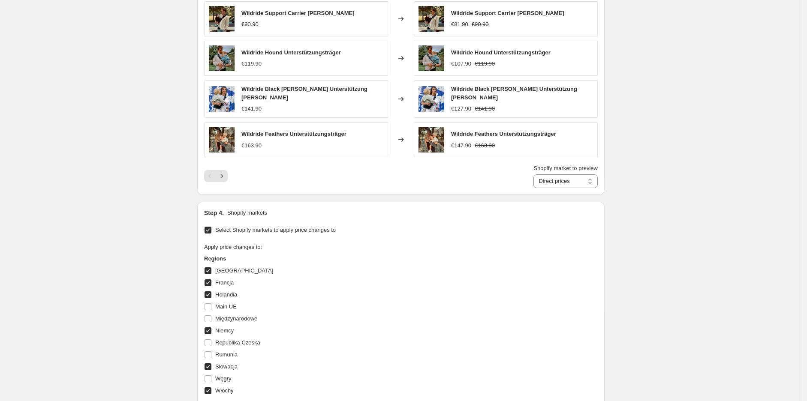
scroll to position [925, 0]
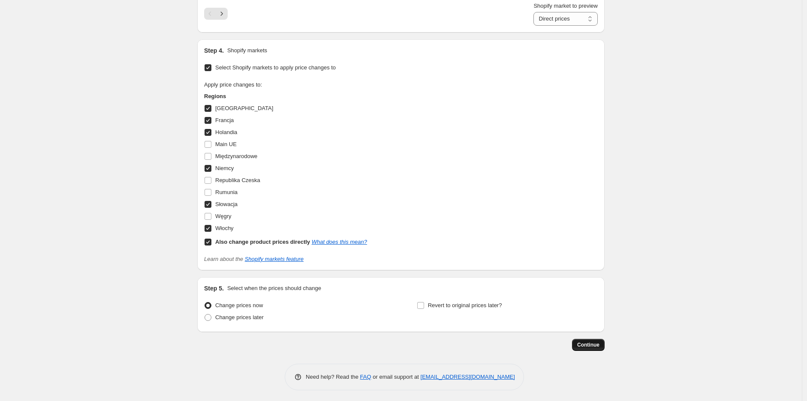
click at [589, 342] on span "Continue" at bounding box center [588, 345] width 22 height 7
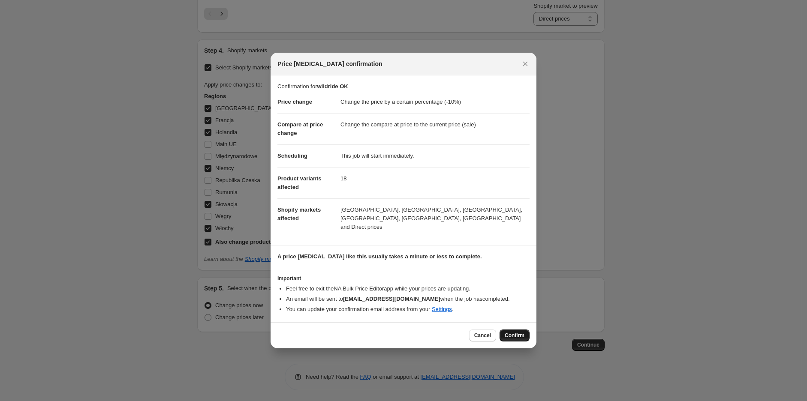
click at [522, 334] on span "Confirm" at bounding box center [515, 335] width 20 height 7
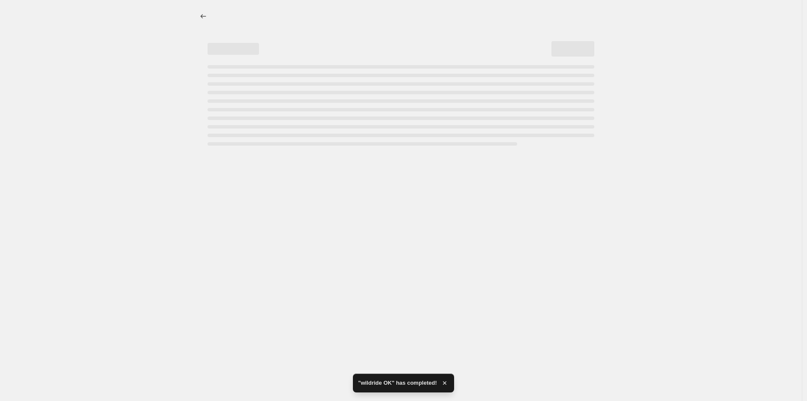
select select "percentage"
select select "vendor"
select select "product_status"
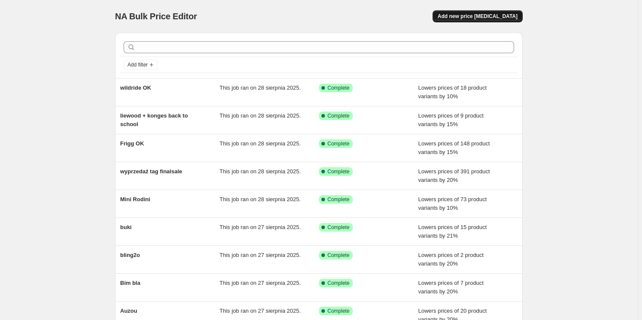
click at [490, 15] on span "Add new price [MEDICAL_DATA]" at bounding box center [477, 16] width 80 height 7
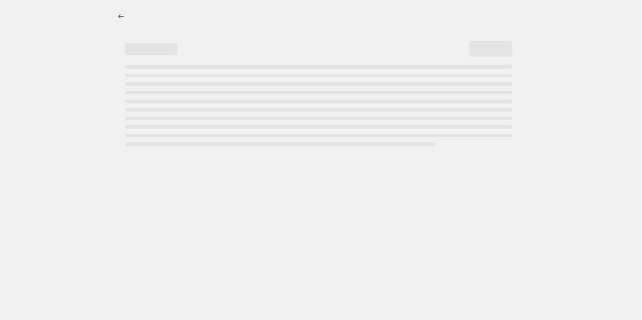
select select "percentage"
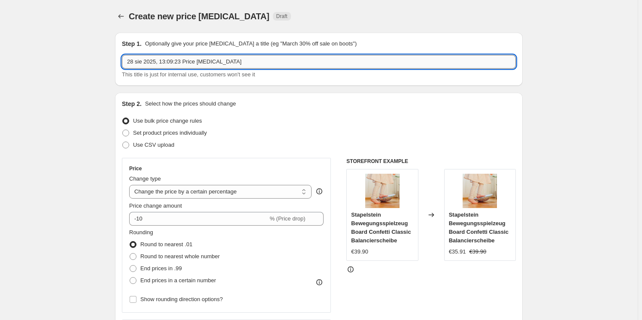
click at [206, 59] on input "28 sie 2025, 13:09:23 Price [MEDICAL_DATA]" at bounding box center [319, 62] width 394 height 14
type input "Suavinex OK"
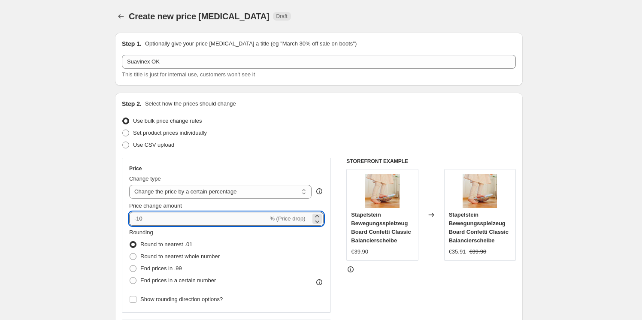
drag, startPoint x: 159, startPoint y: 217, endPoint x: 140, endPoint y: 219, distance: 18.6
click at [140, 219] on input "-10" at bounding box center [198, 219] width 139 height 14
type input "-15"
click at [320, 110] on div "Step 2. Select how the prices should change Use bulk price change rules Set pro…" at bounding box center [319, 243] width 394 height 287
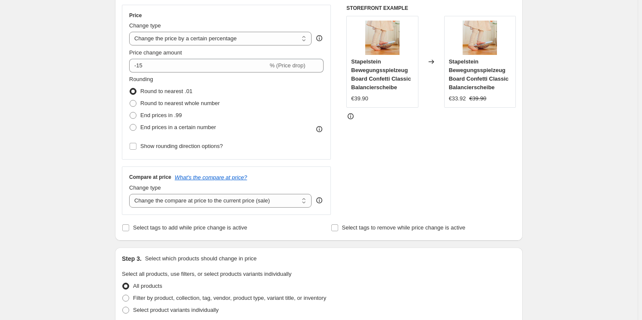
scroll to position [156, 0]
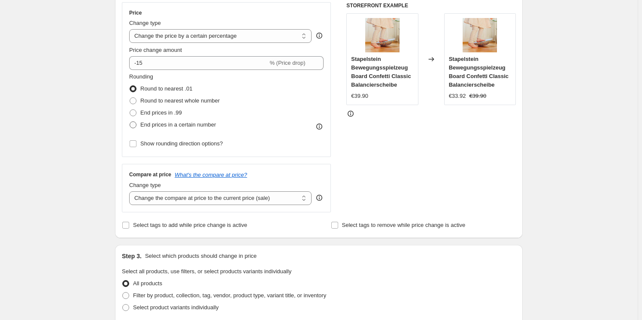
click at [136, 125] on span at bounding box center [133, 124] width 7 height 7
click at [130, 122] on input "End prices in a certain number" at bounding box center [130, 121] width 0 height 0
radio input "true"
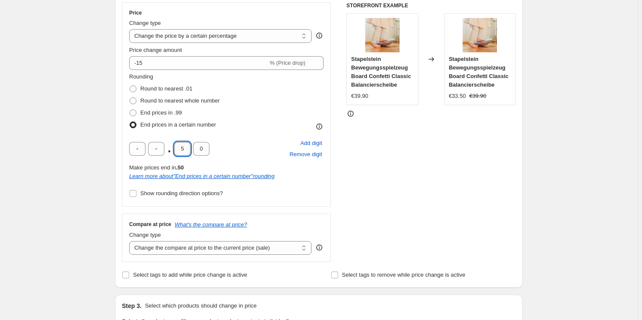
drag, startPoint x: 180, startPoint y: 148, endPoint x: 185, endPoint y: 148, distance: 5.2
click at [185, 148] on input "5" at bounding box center [182, 149] width 16 height 14
type input "9"
click at [277, 89] on div "Rounding Round to nearest .01 Round to nearest whole number End prices in .99 E…" at bounding box center [226, 101] width 194 height 58
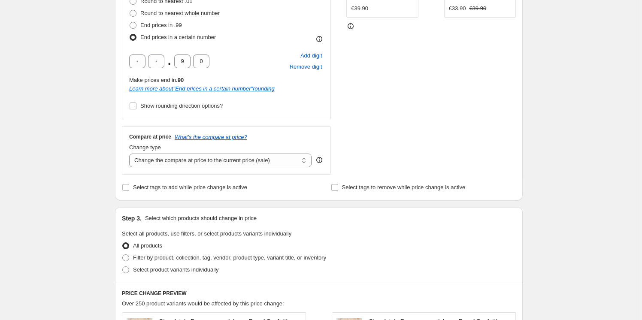
scroll to position [390, 0]
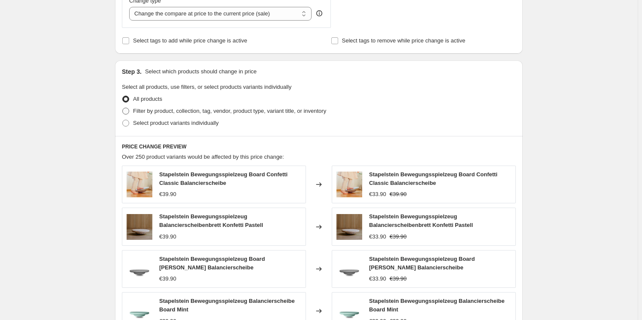
click at [129, 112] on span at bounding box center [125, 111] width 7 height 7
click at [123, 108] on input "Filter by product, collection, tag, vendor, product type, variant title, or inv…" at bounding box center [122, 108] width 0 height 0
radio input "true"
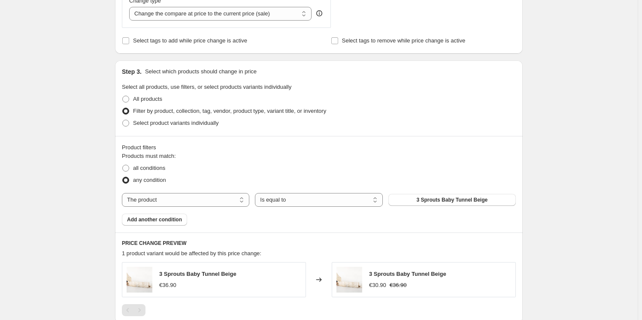
click at [180, 207] on div "Products must match: all conditions any condition The product The product's col…" at bounding box center [319, 189] width 394 height 74
click at [180, 205] on select "The product The product's collection The product's tag The product's vendor The…" at bounding box center [185, 200] width 127 height 14
select select "vendor"
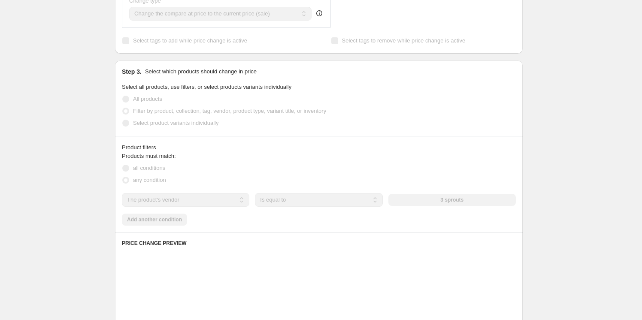
click at [426, 199] on div "3 sprouts" at bounding box center [451, 200] width 127 height 12
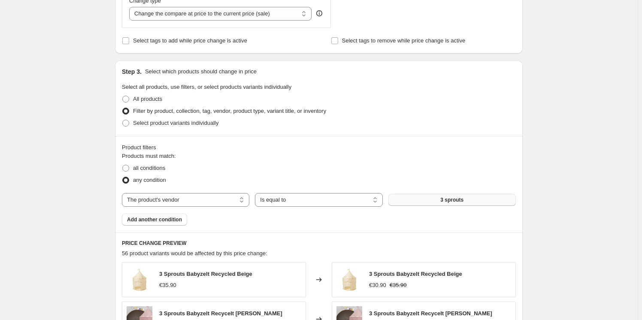
click at [432, 194] on button "3 sprouts" at bounding box center [451, 200] width 127 height 12
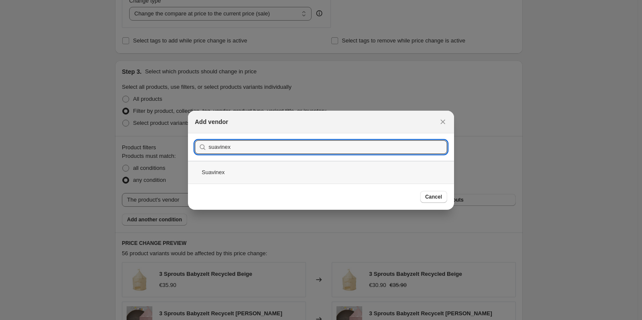
type input "suavinex"
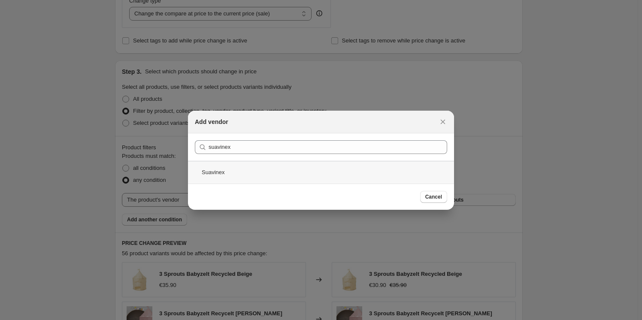
click at [226, 169] on div "Suavinex" at bounding box center [321, 172] width 266 height 23
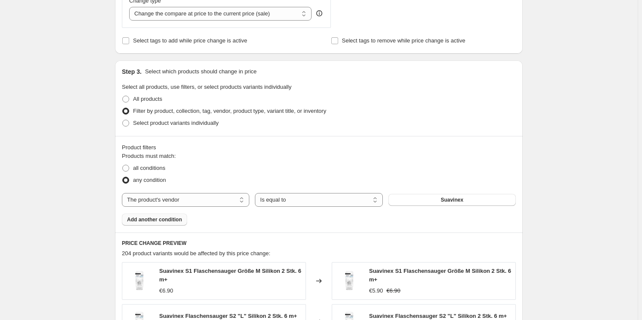
click at [160, 217] on span "Add another condition" at bounding box center [154, 219] width 55 height 7
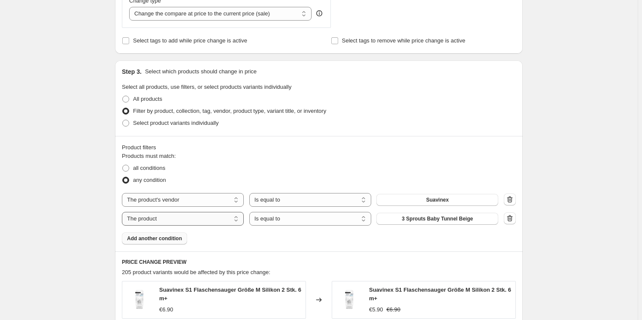
click at [173, 219] on select "The product The product's collection The product's tag The product's vendor The…" at bounding box center [183, 219] width 122 height 14
select select "product_status"
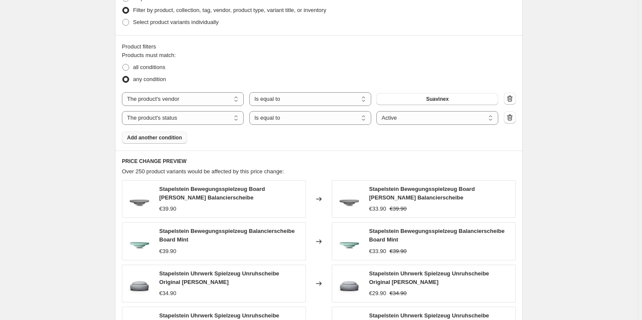
scroll to position [374, 0]
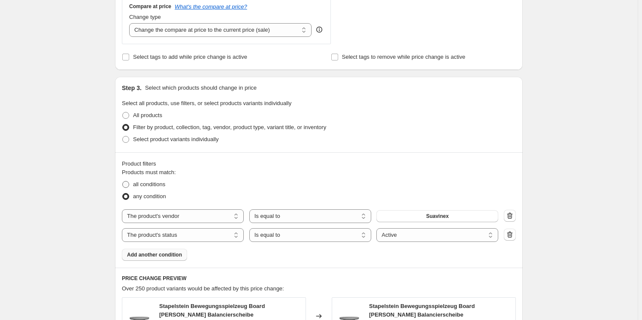
click at [129, 183] on span at bounding box center [125, 184] width 7 height 7
click at [123, 181] on input "all conditions" at bounding box center [122, 181] width 0 height 0
radio input "true"
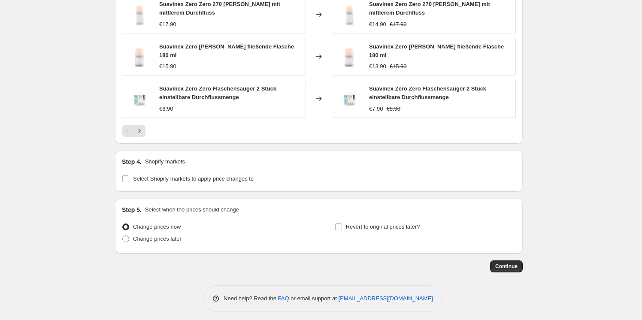
scroll to position [758, 0]
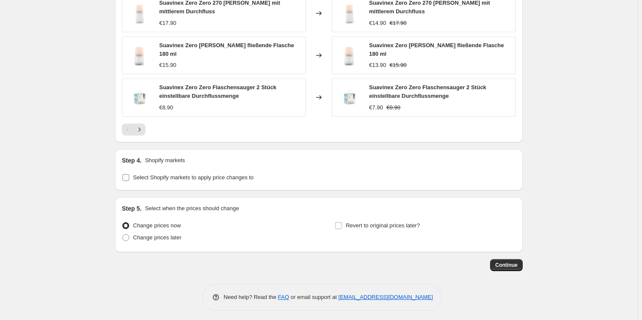
click at [126, 174] on input "Select Shopify markets to apply price changes to" at bounding box center [125, 177] width 7 height 7
checkbox input "true"
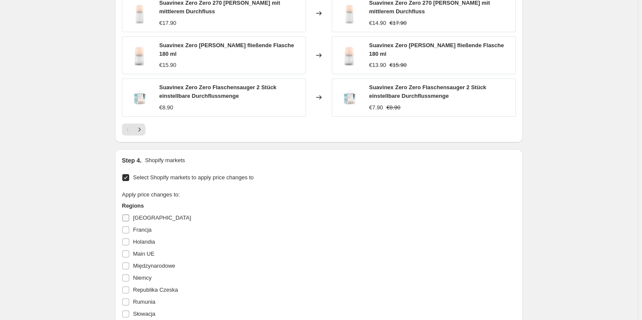
click at [127, 214] on input "[GEOGRAPHIC_DATA]" at bounding box center [125, 217] width 7 height 7
checkbox input "true"
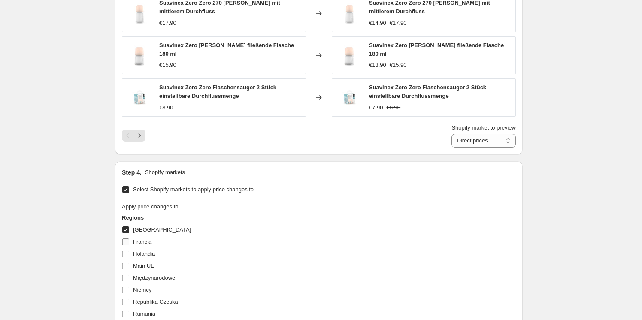
click at [127, 238] on input "Francja" at bounding box center [125, 241] width 7 height 7
checkbox input "true"
click at [128, 253] on input "Holandia" at bounding box center [125, 253] width 7 height 7
checkbox input "true"
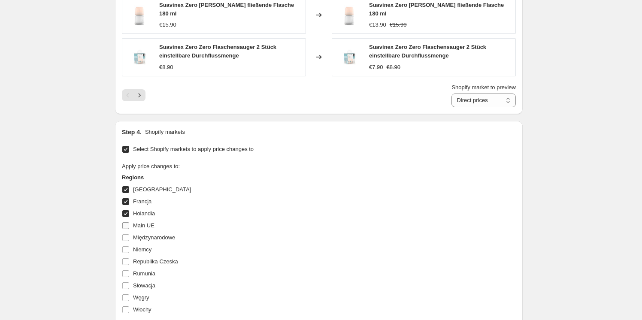
scroll to position [836, 0]
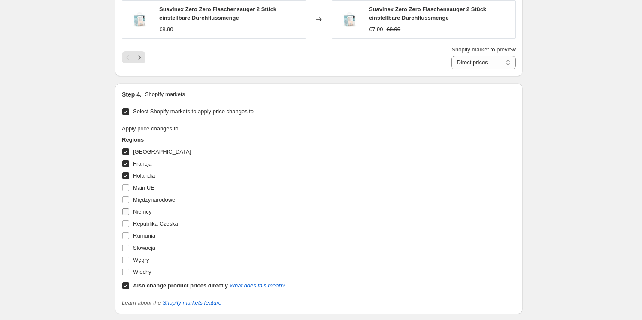
click at [129, 209] on input "Niemcy" at bounding box center [125, 211] width 7 height 7
checkbox input "true"
click at [129, 271] on input "Włochy" at bounding box center [125, 271] width 7 height 7
checkbox input "true"
click at [127, 244] on input "Słowacja" at bounding box center [125, 247] width 7 height 7
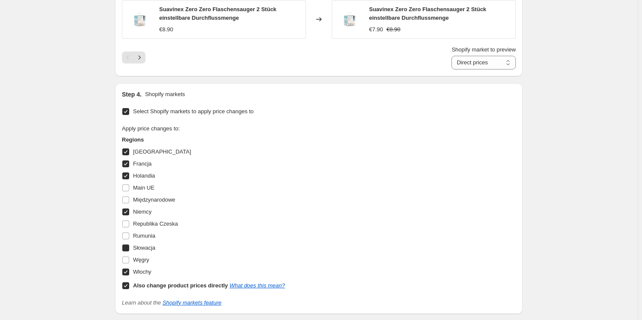
checkbox input "true"
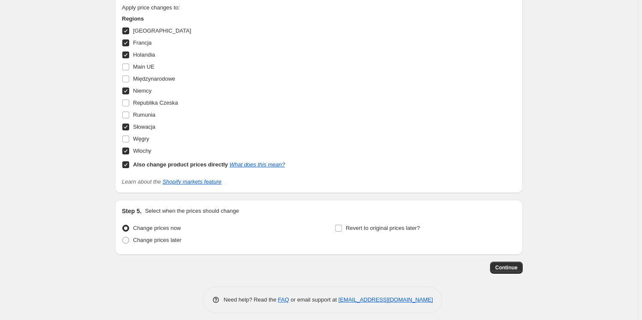
scroll to position [960, 0]
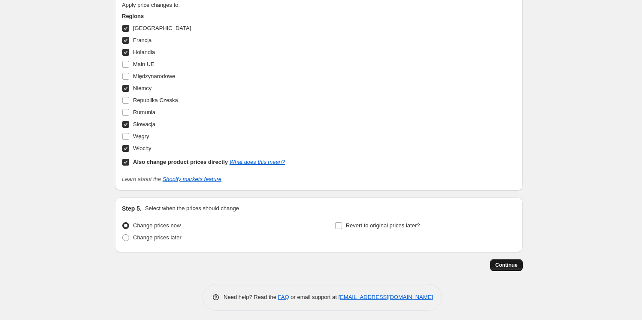
click at [517, 262] on span "Continue" at bounding box center [506, 265] width 22 height 7
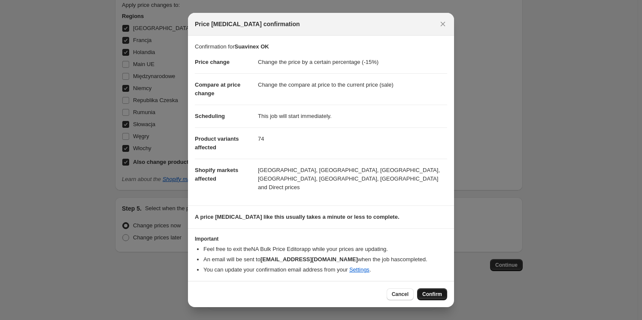
click at [428, 291] on span "Confirm" at bounding box center [432, 294] width 20 height 7
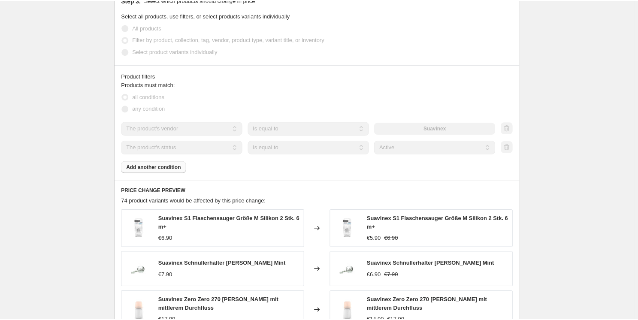
scroll to position [492, 0]
